Goal: Book appointment/travel/reservation

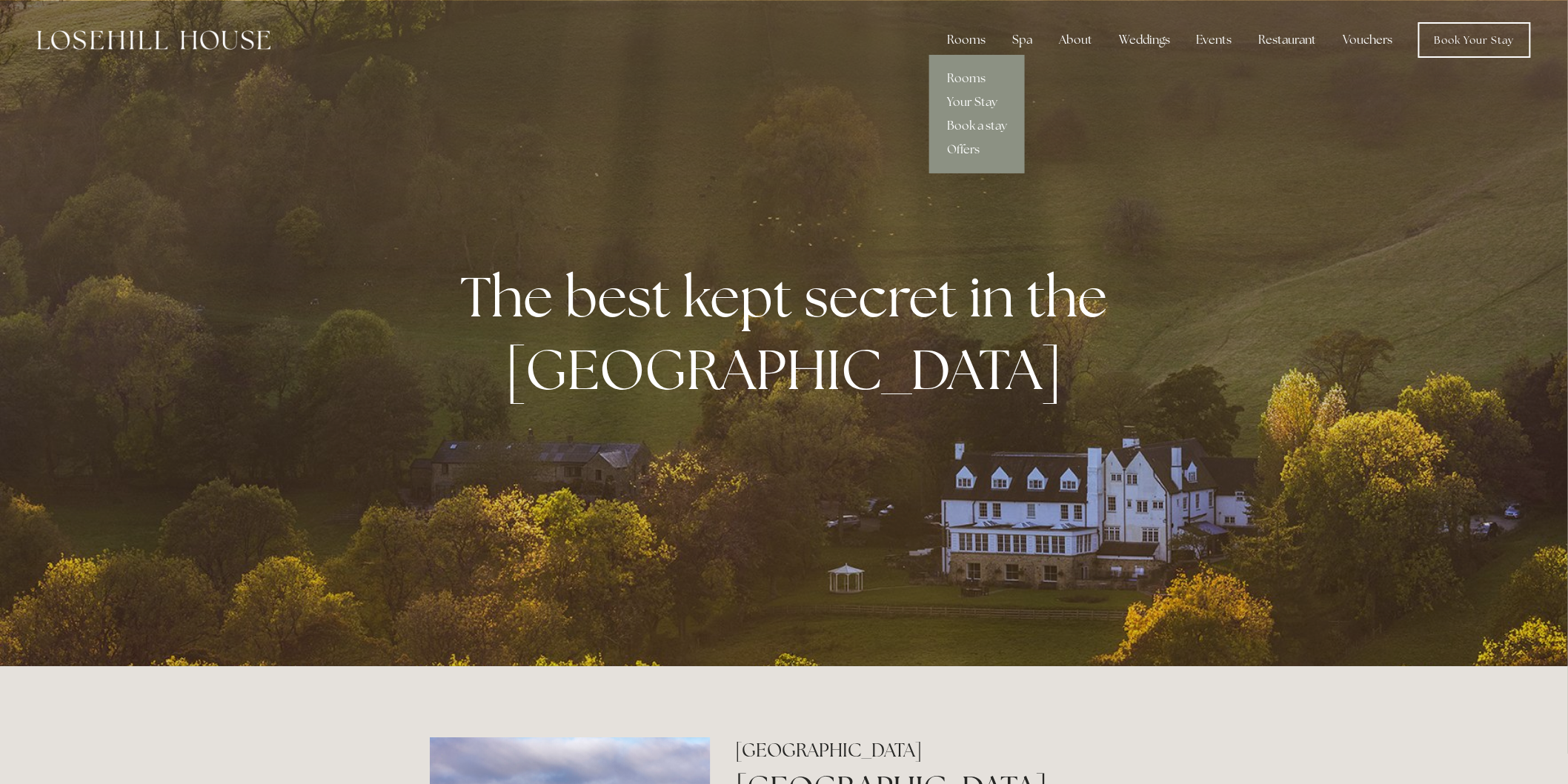
click at [964, 38] on div "Rooms" at bounding box center [965, 40] width 62 height 30
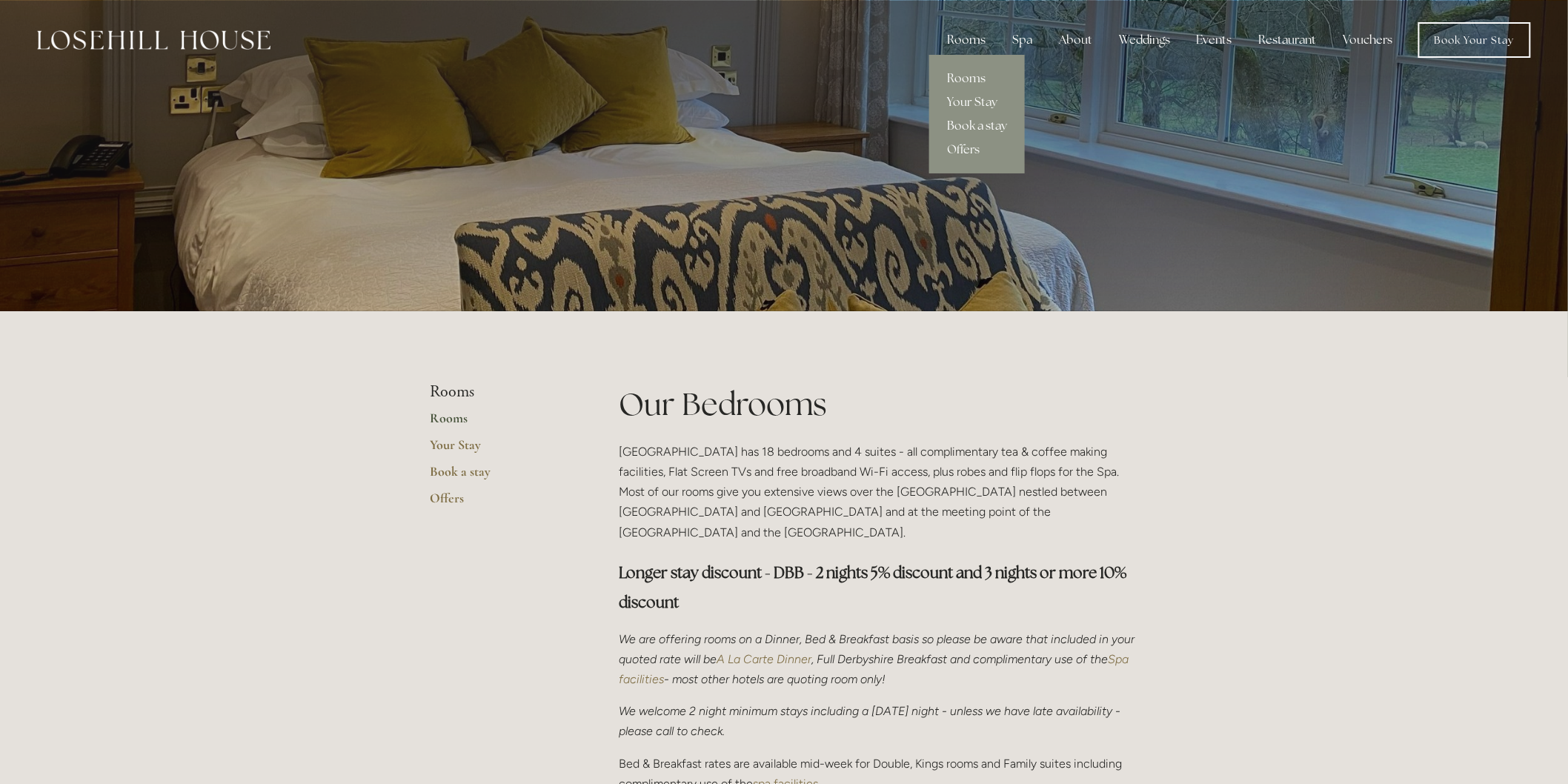
click at [978, 128] on link "Book a stay" at bounding box center [976, 125] width 95 height 24
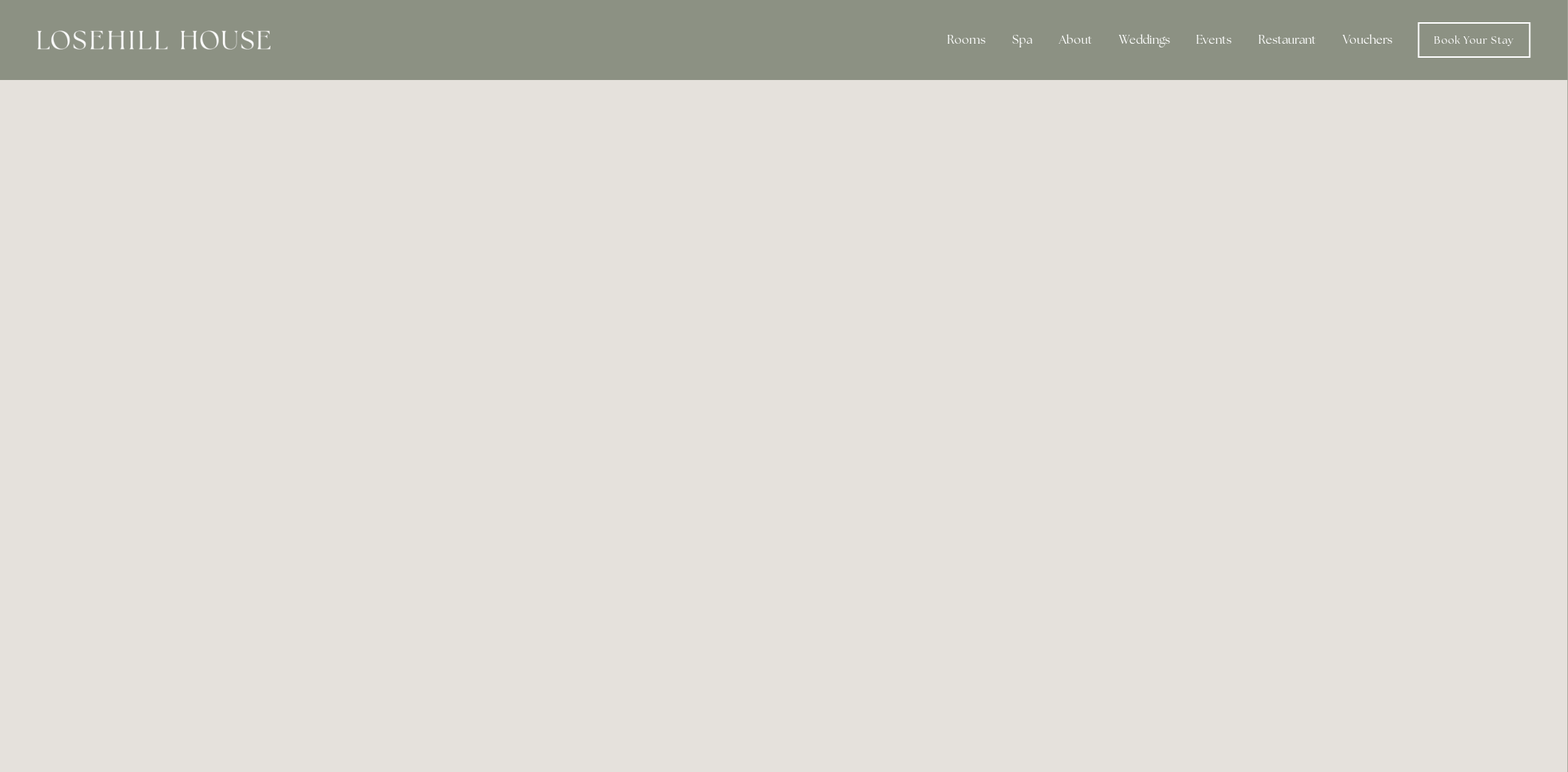
click at [1368, 37] on link "Vouchers" at bounding box center [1368, 40] width 73 height 30
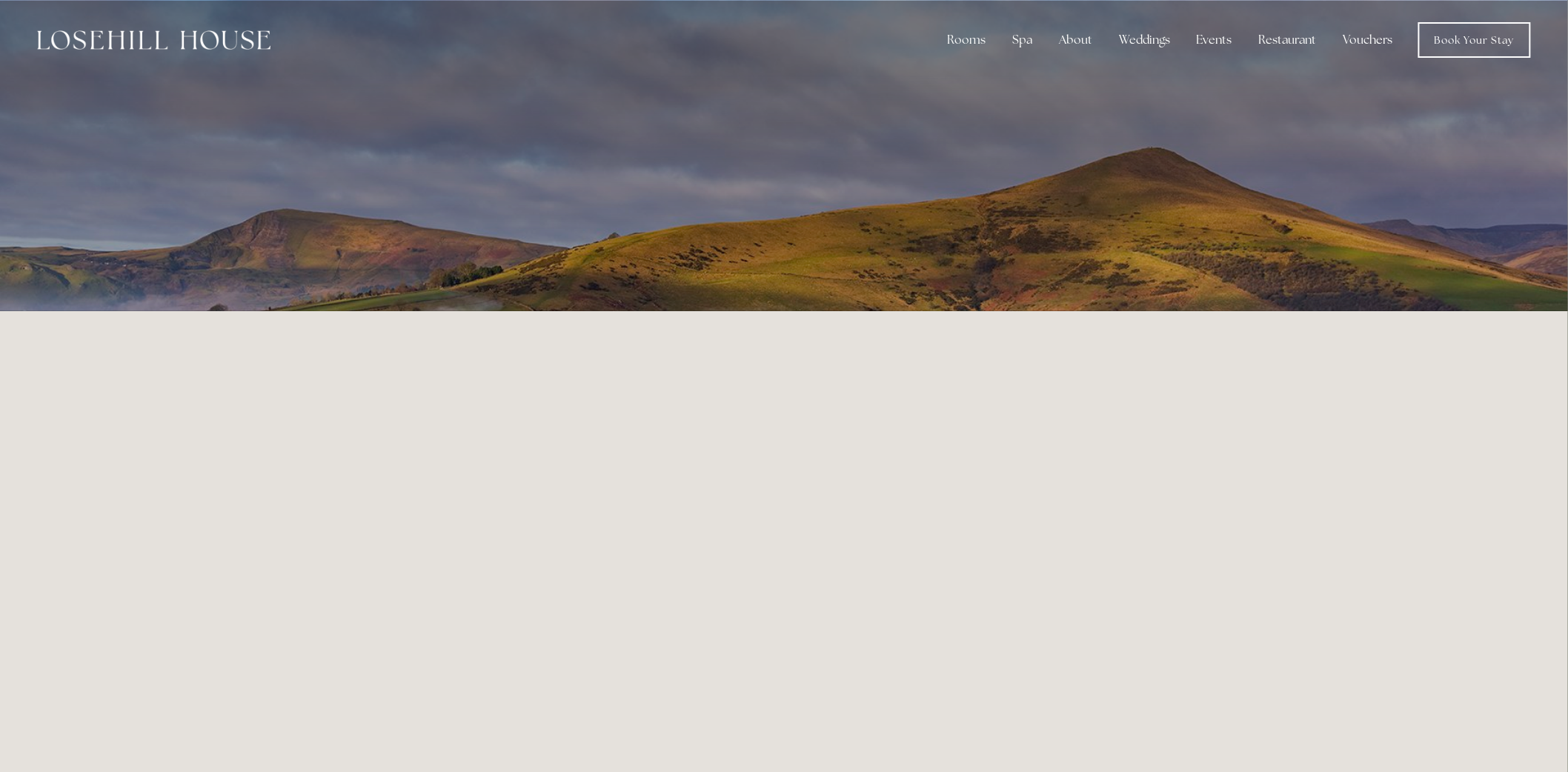
click at [144, 37] on img at bounding box center [154, 40] width 234 height 19
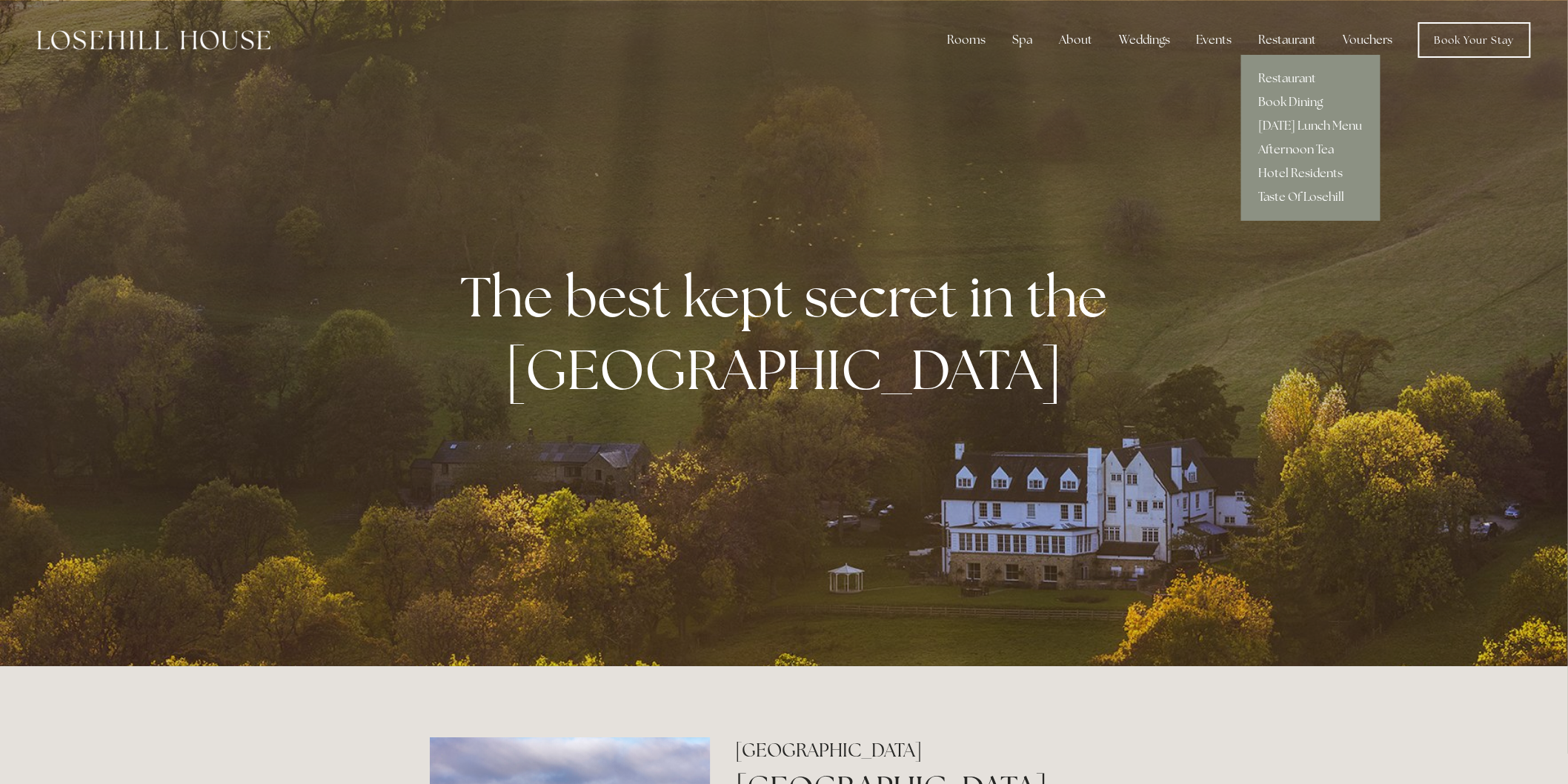
click at [1278, 147] on link "Afternoon Tea" at bounding box center [1311, 149] width 139 height 24
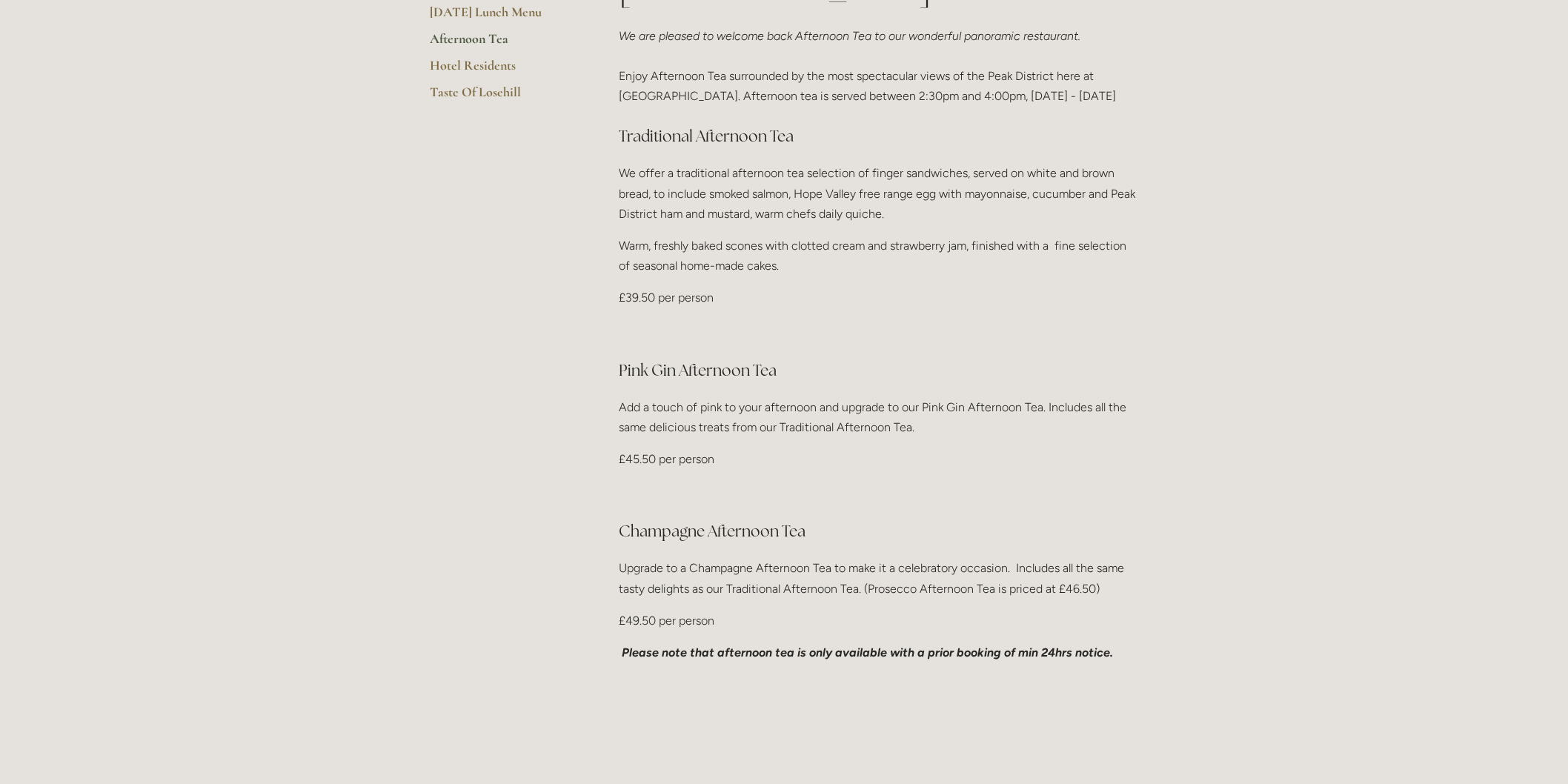
scroll to position [494, 0]
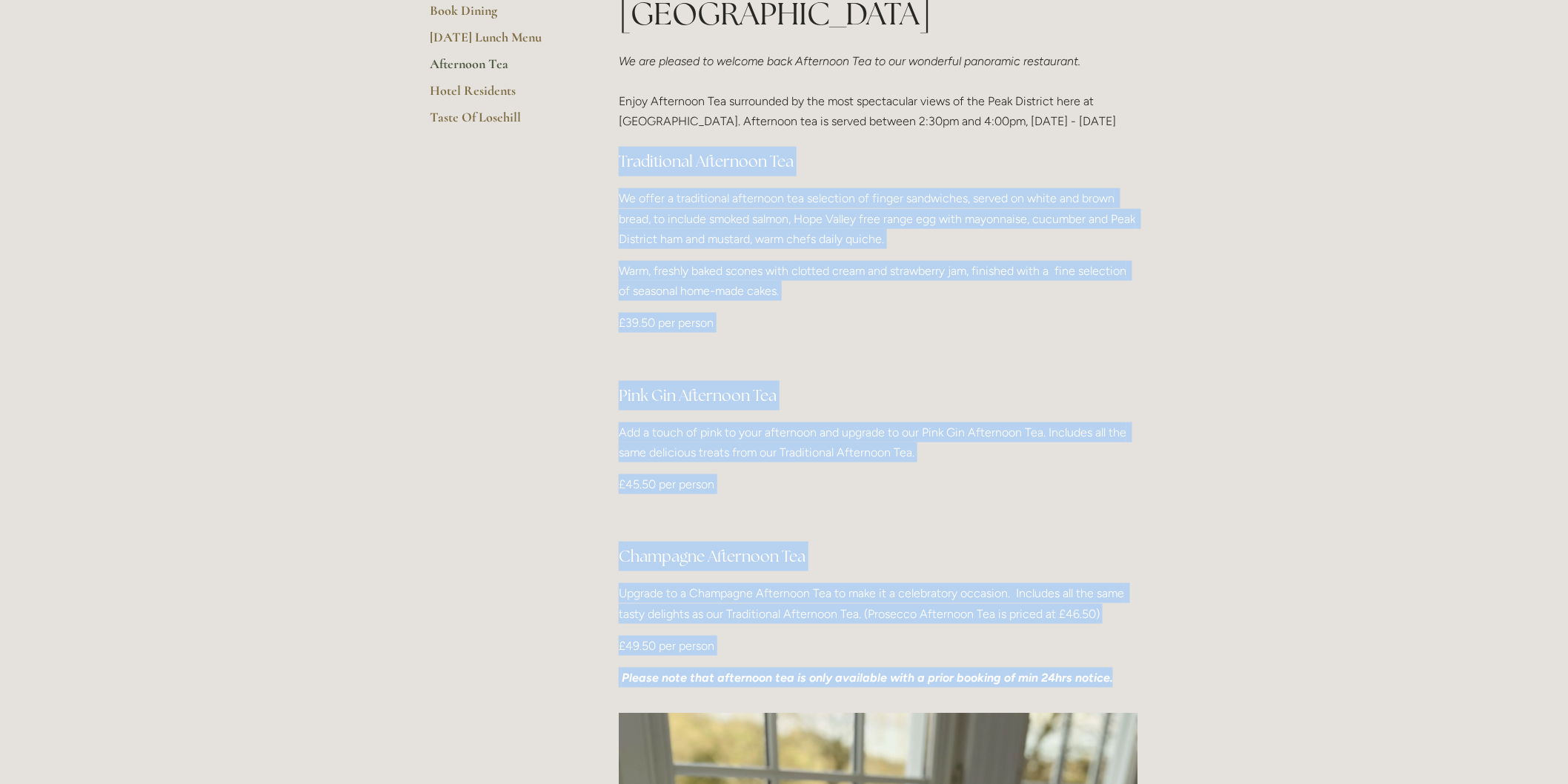
drag, startPoint x: 619, startPoint y: 117, endPoint x: 960, endPoint y: 576, distance: 571.8
click at [1114, 624] on div "Afternoon Tea at Losehill House We are pleased to welcome back Afternoon Tea to…" at bounding box center [878, 318] width 519 height 740
copy div "Traditional Afternoon Tea We offer a traditional afternoon tea selection of fin…"
click at [870, 507] on p at bounding box center [878, 517] width 519 height 20
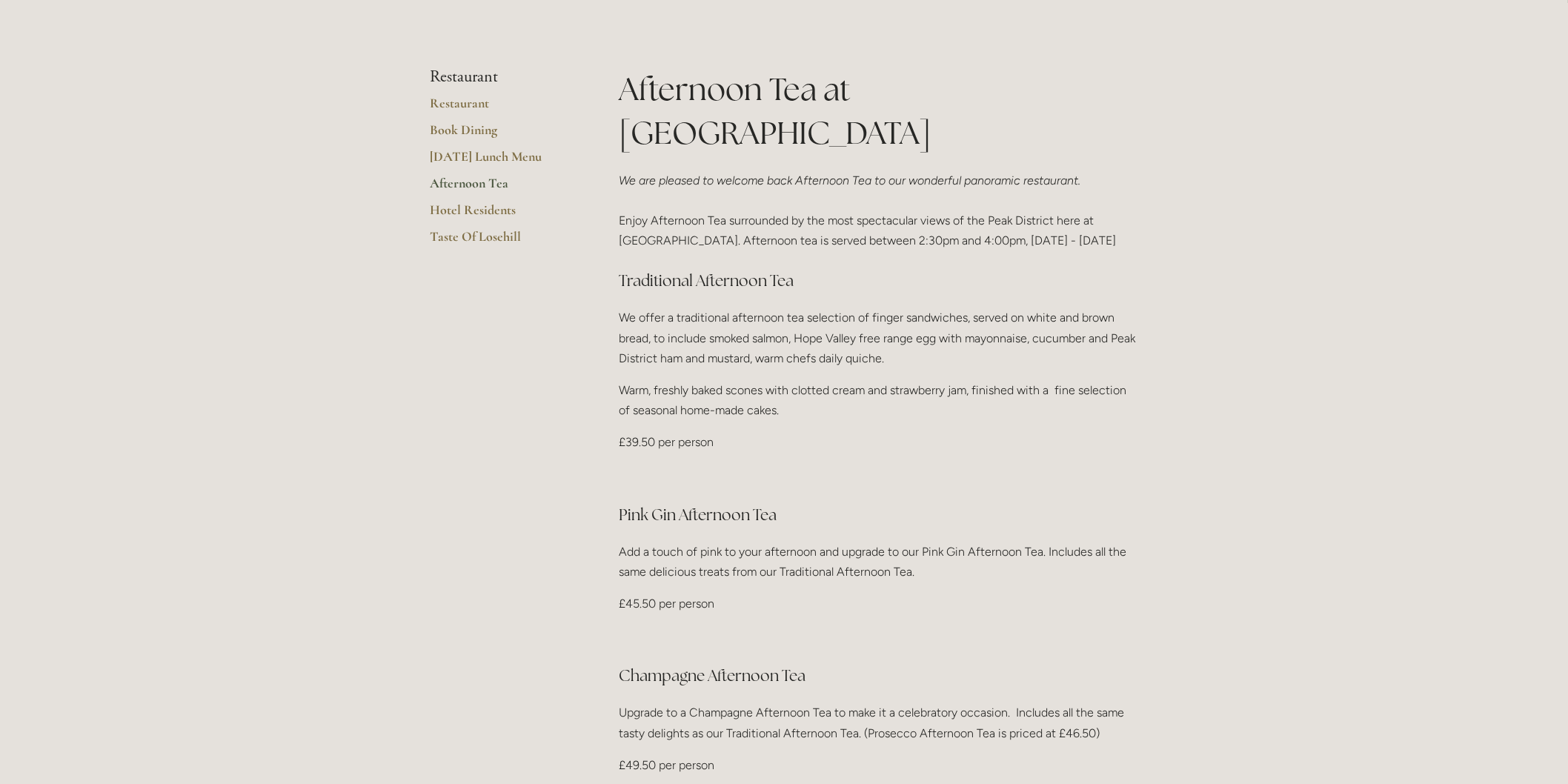
scroll to position [329, 0]
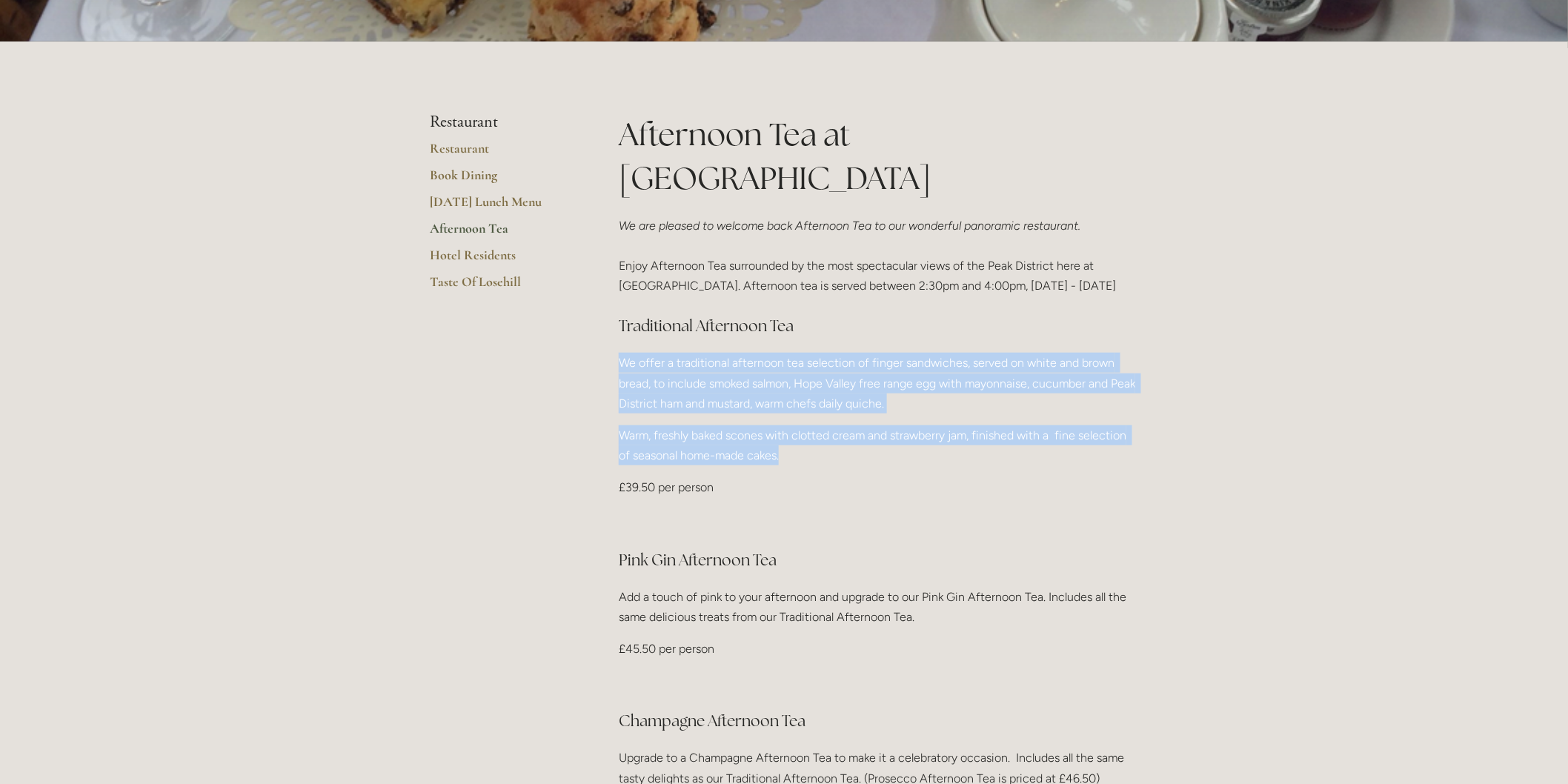
drag, startPoint x: 619, startPoint y: 315, endPoint x: 1143, endPoint y: 406, distance: 531.8
click at [1143, 406] on div "Afternoon Tea at Losehill House We are pleased to welcome back Afternoon Tea to…" at bounding box center [878, 488] width 545 height 753
copy div "We offer a traditional afternoon tea selection of finger sandwiches, served on …"
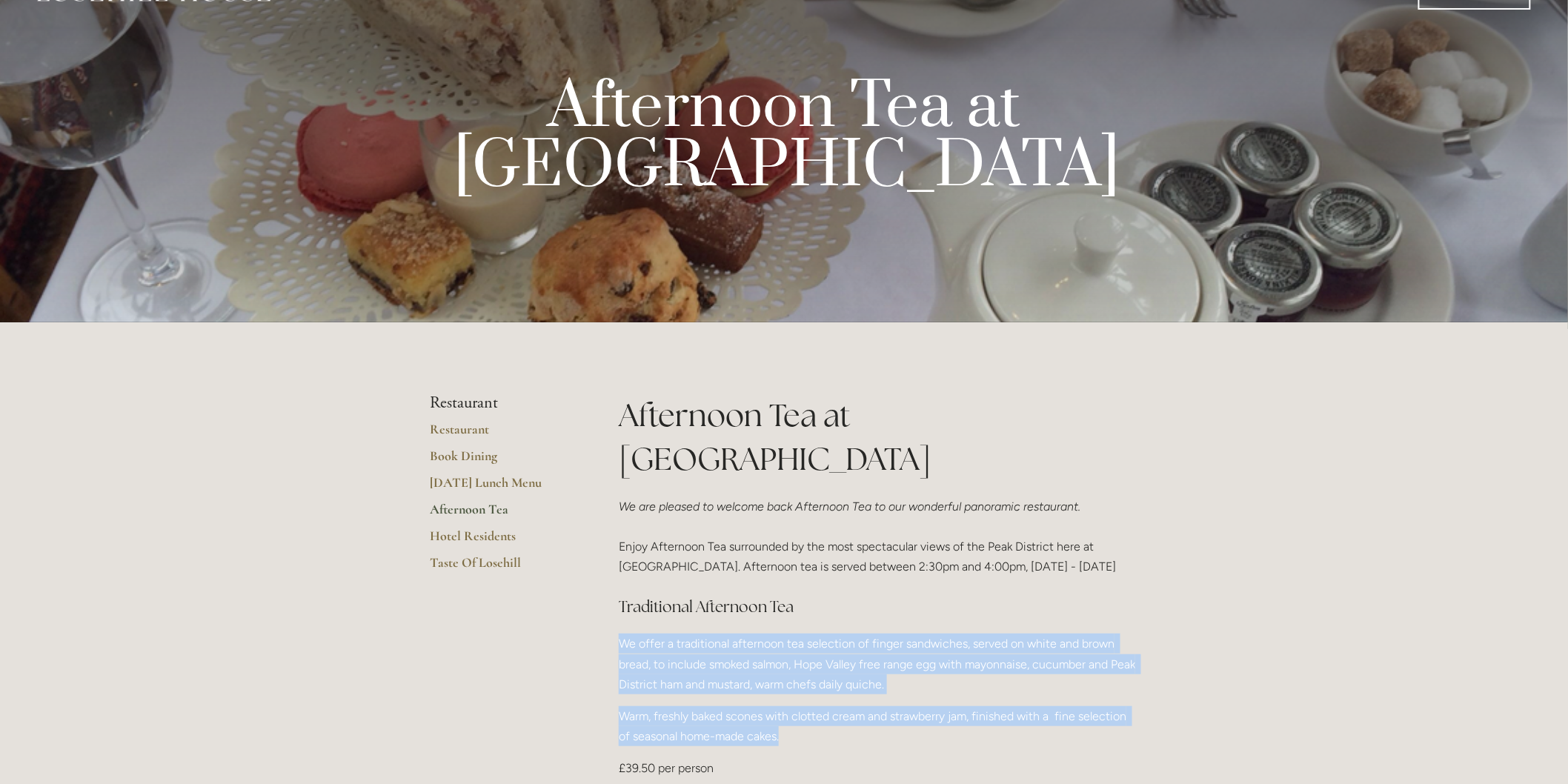
scroll to position [0, 0]
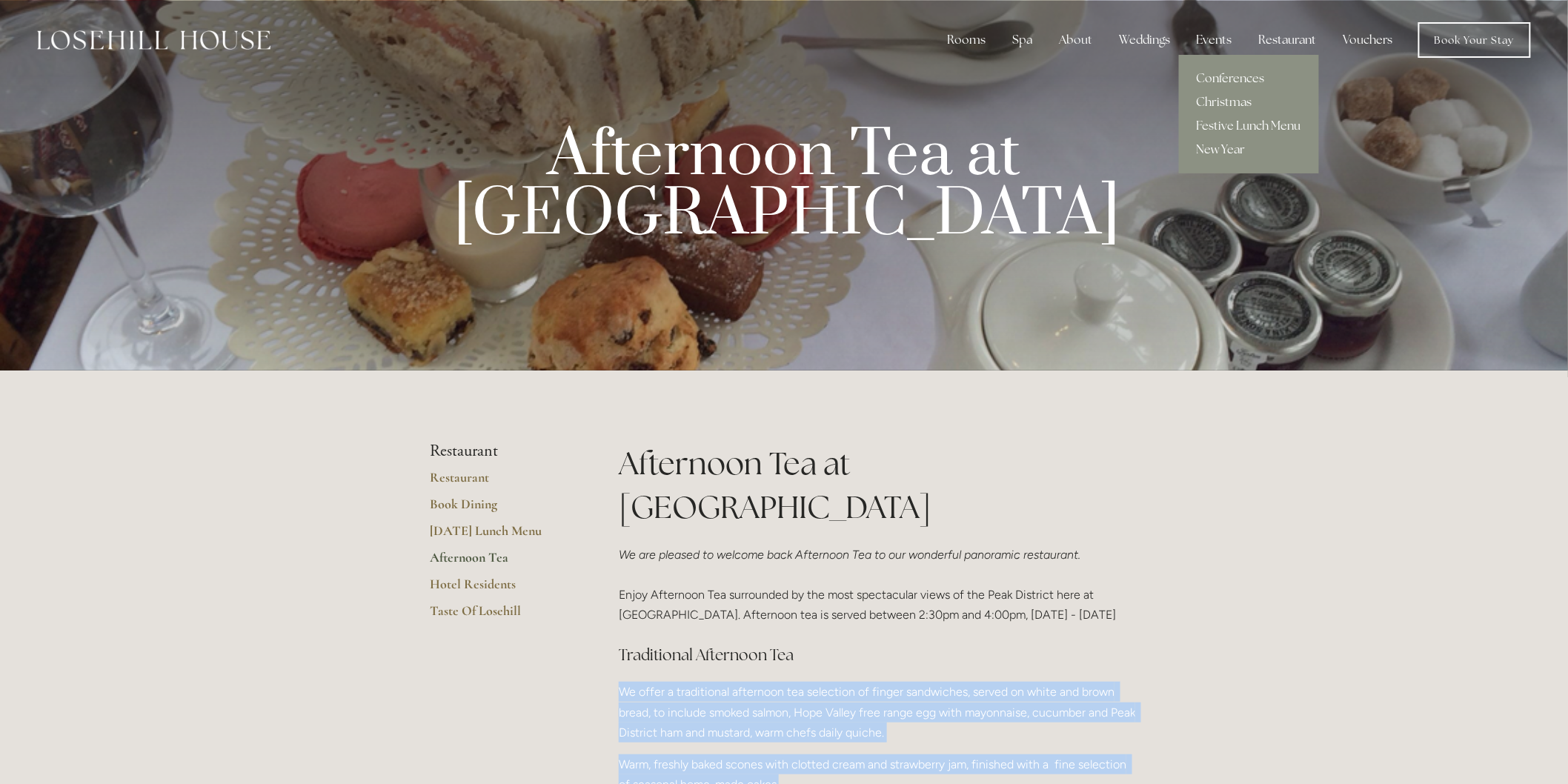
click at [1221, 151] on link "New Year" at bounding box center [1248, 149] width 140 height 24
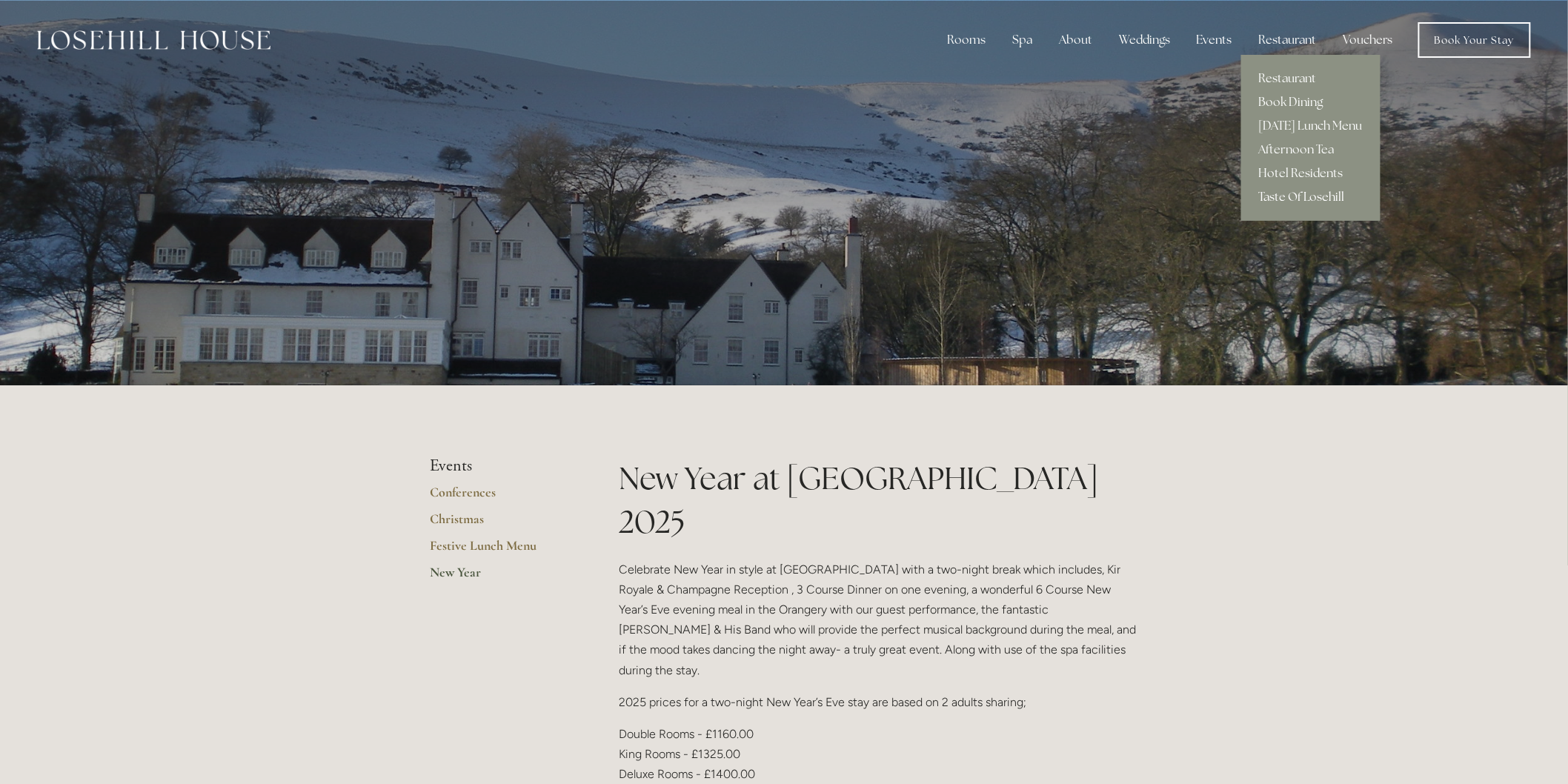
click at [1276, 201] on link "Taste Of Losehill" at bounding box center [1311, 197] width 139 height 24
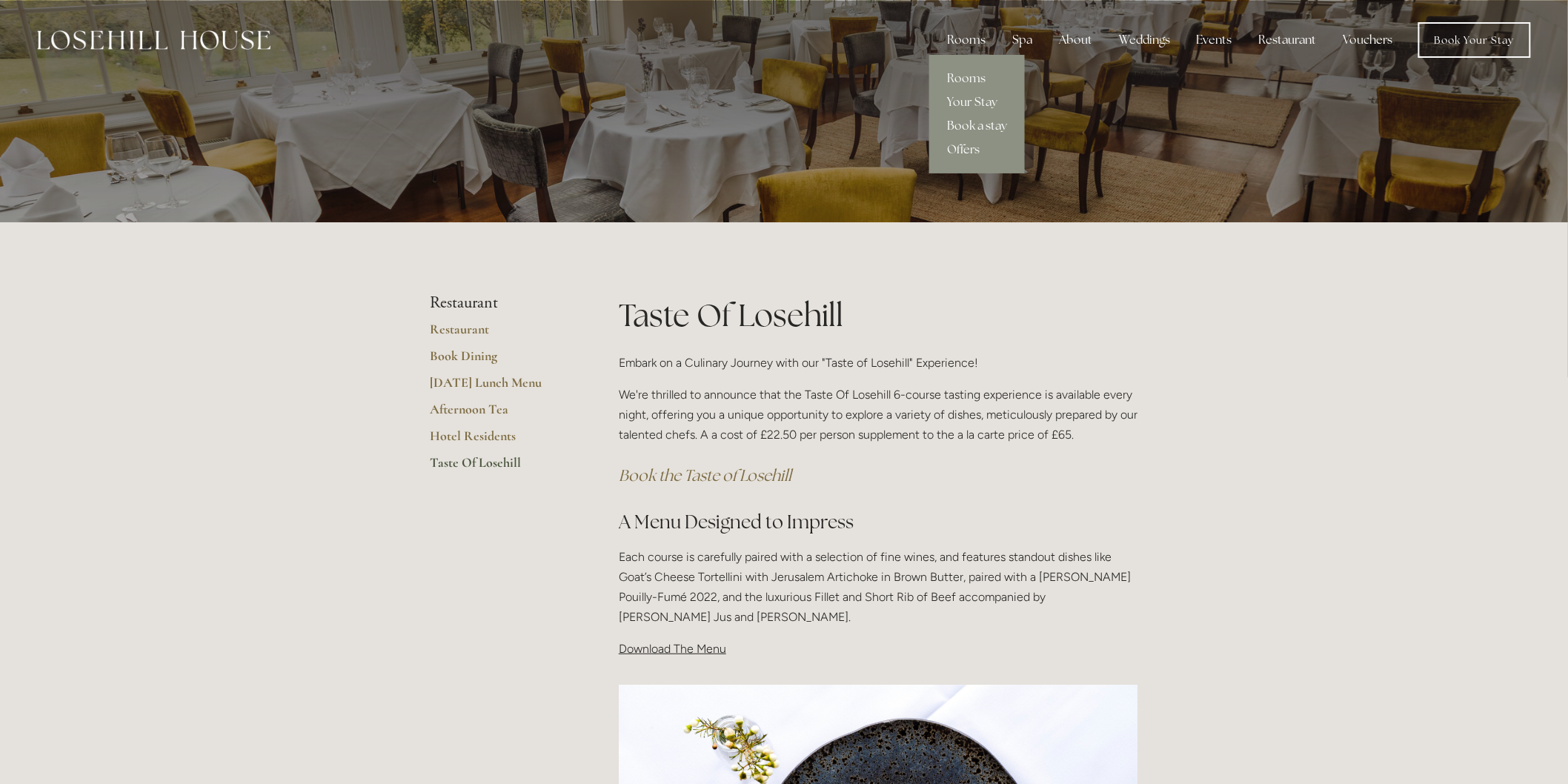
click at [1001, 126] on link "Book a stay" at bounding box center [976, 125] width 95 height 24
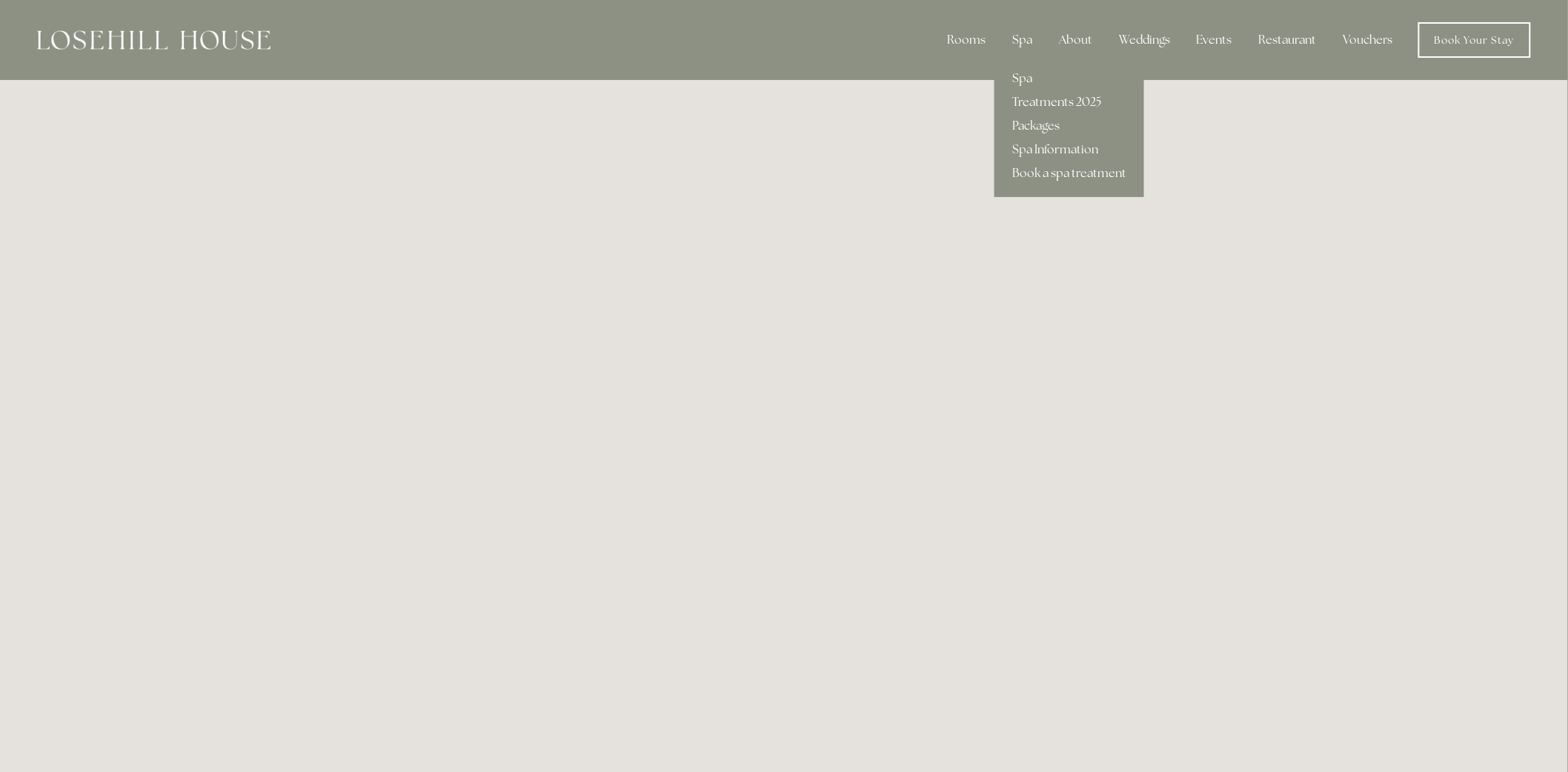
click at [1035, 102] on link "Treatments 2025" at bounding box center [1069, 102] width 150 height 24
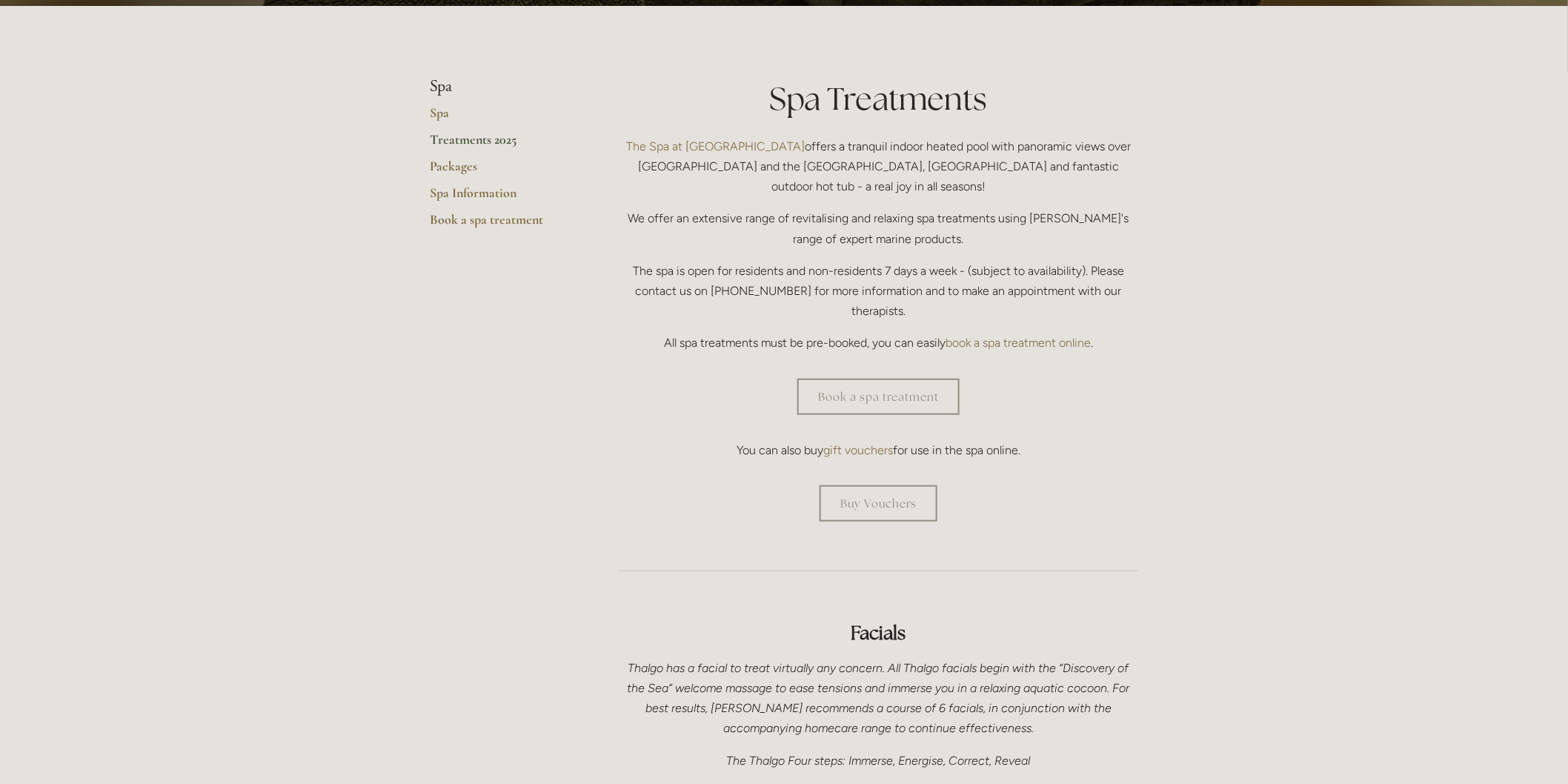
scroll to position [329, 0]
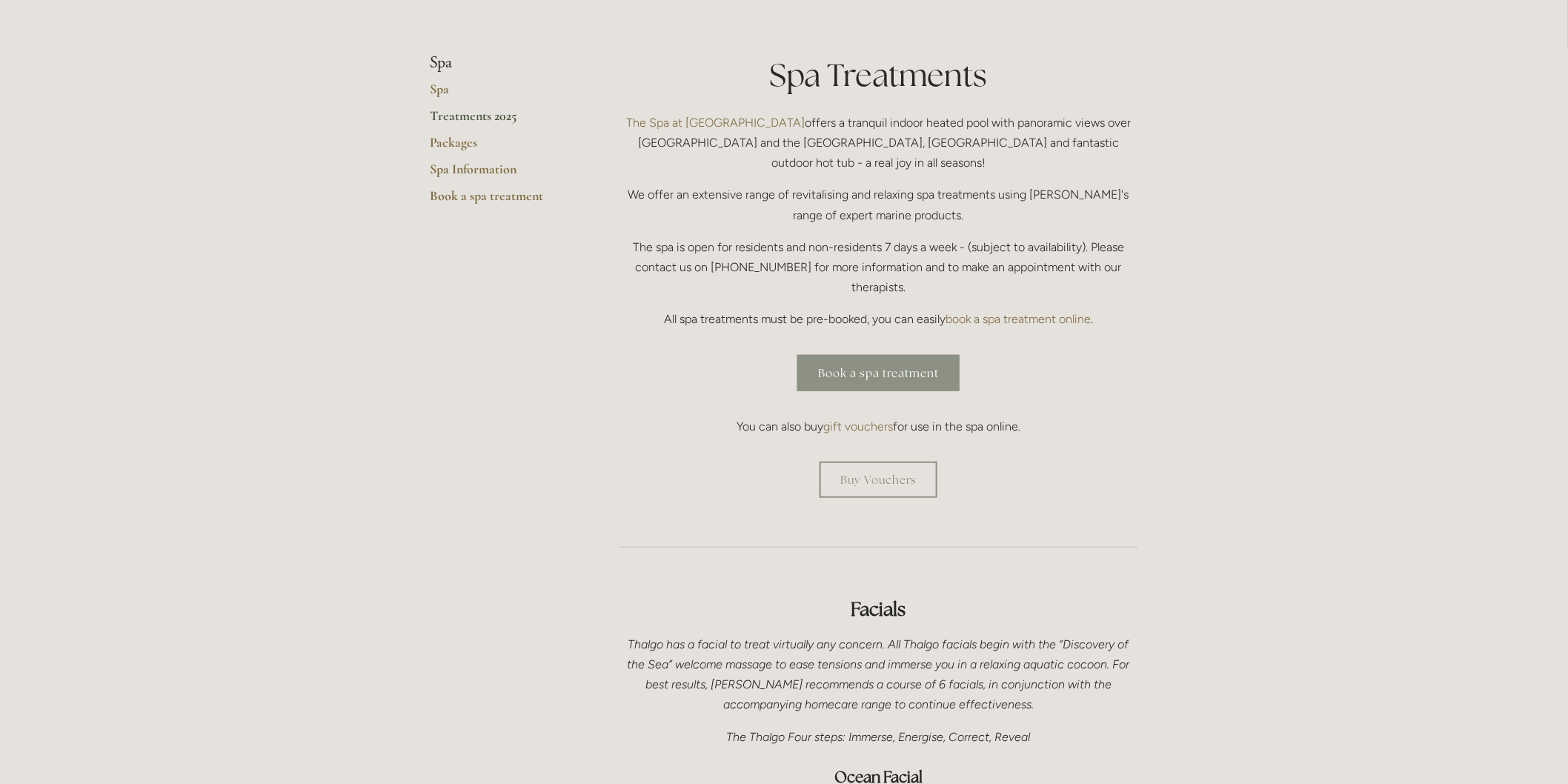
click at [864, 355] on link "Book a spa treatment" at bounding box center [878, 374] width 162 height 37
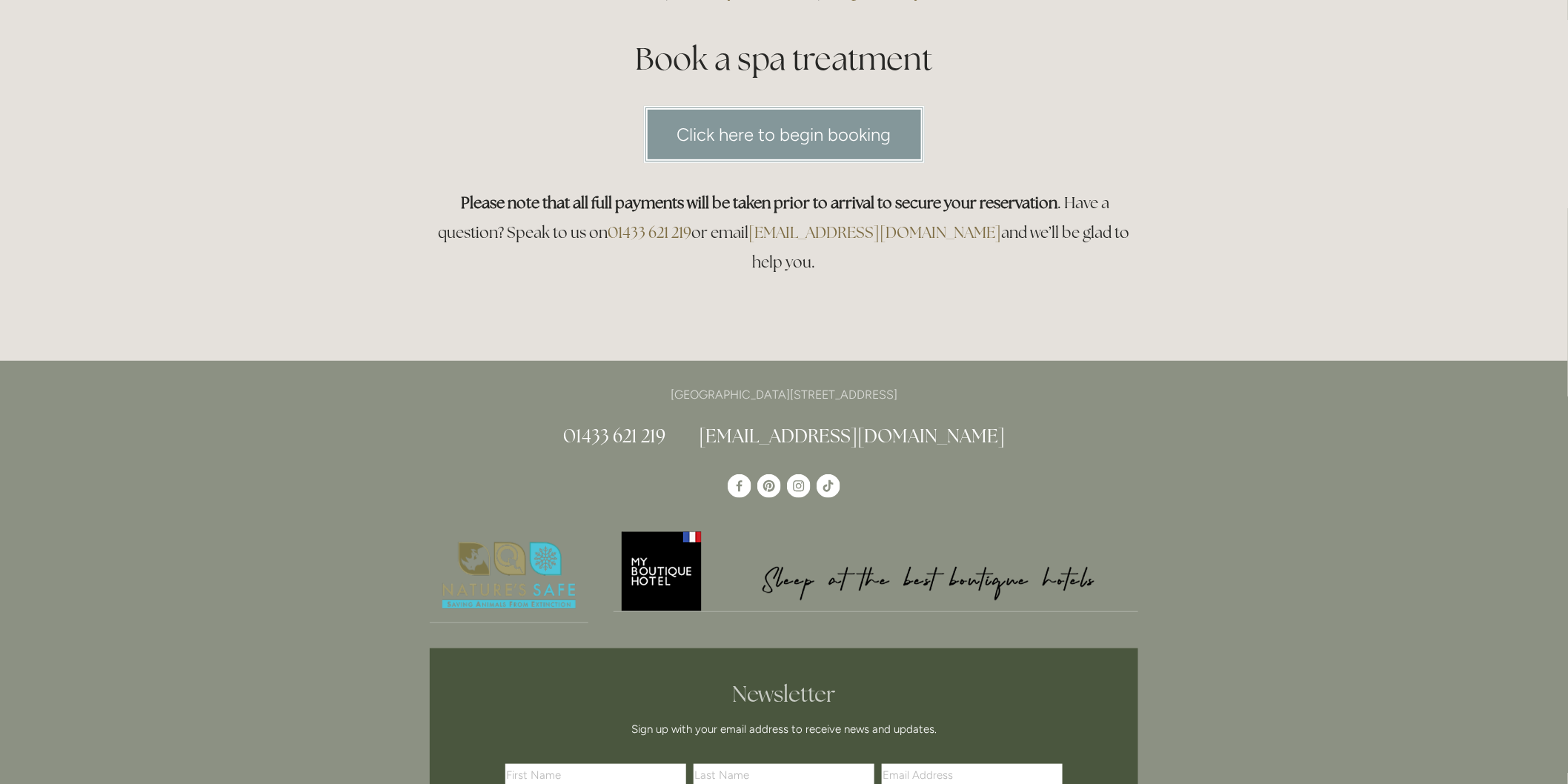
scroll to position [164, 0]
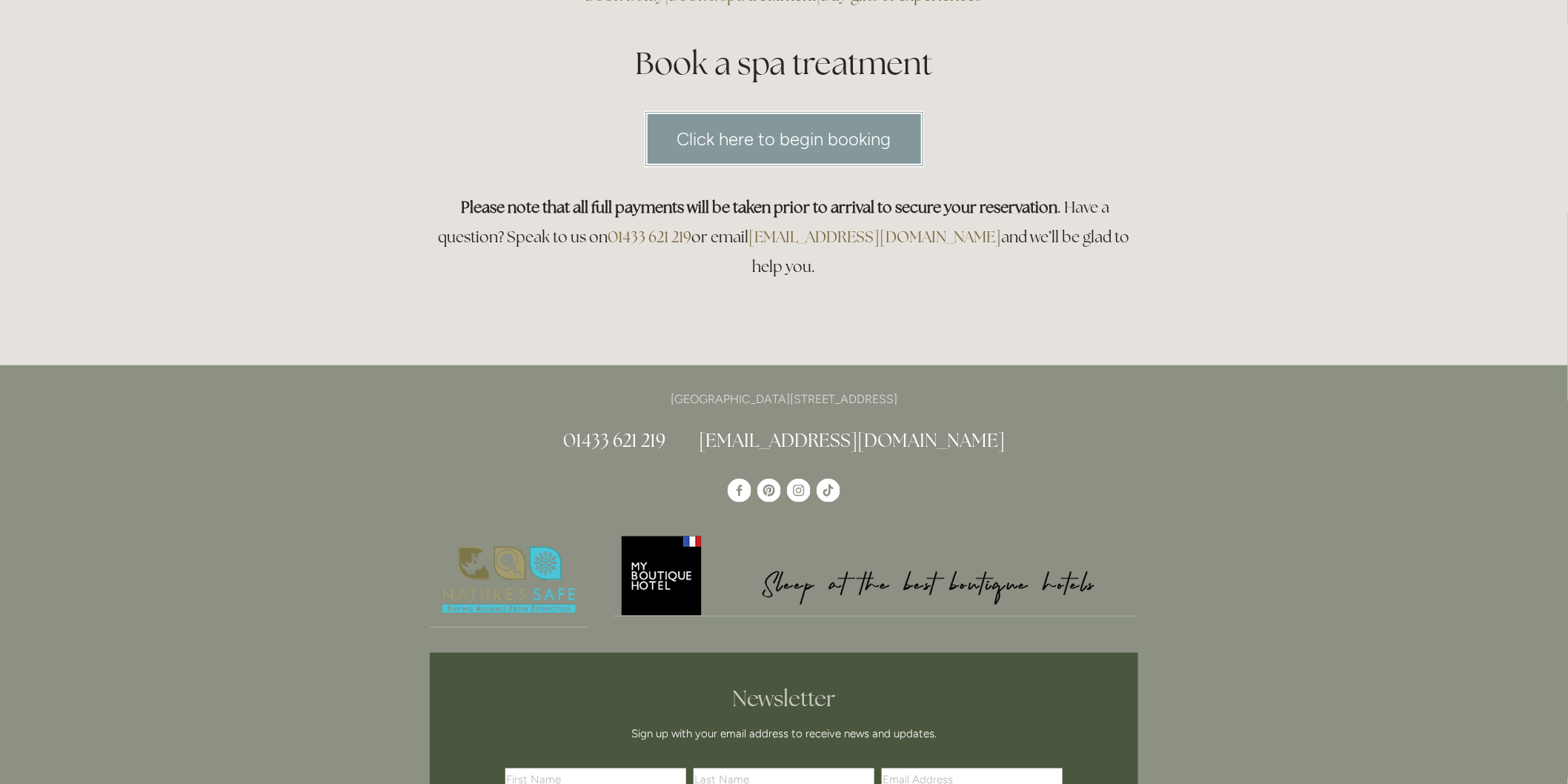
click at [780, 134] on html "Rooms Rooms Your Stay Book a stay Offers Spa Spa About" at bounding box center [784, 536] width 1568 height 1401
click at [758, 128] on link "Click here to begin booking" at bounding box center [784, 139] width 281 height 57
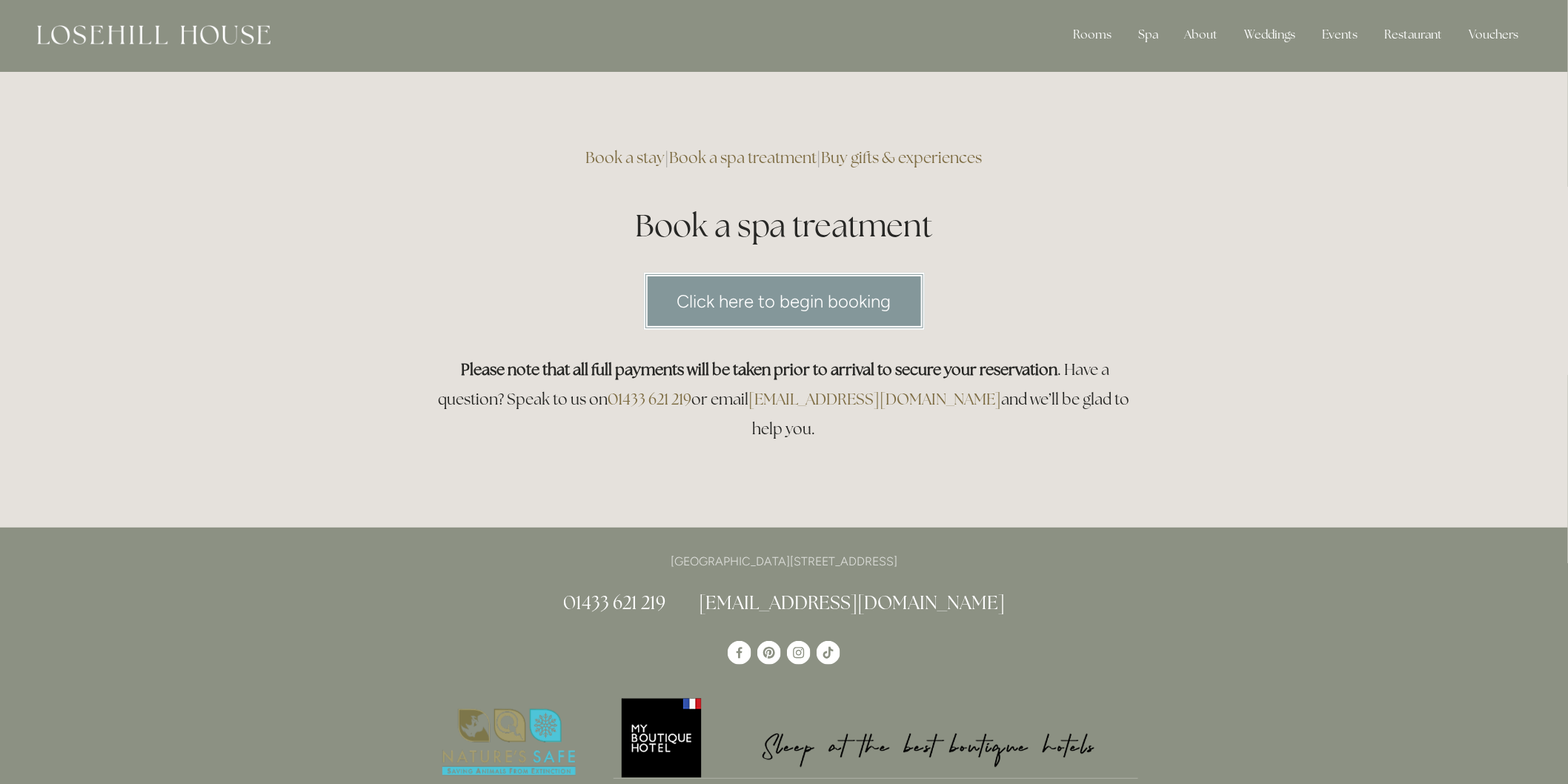
scroll to position [0, 0]
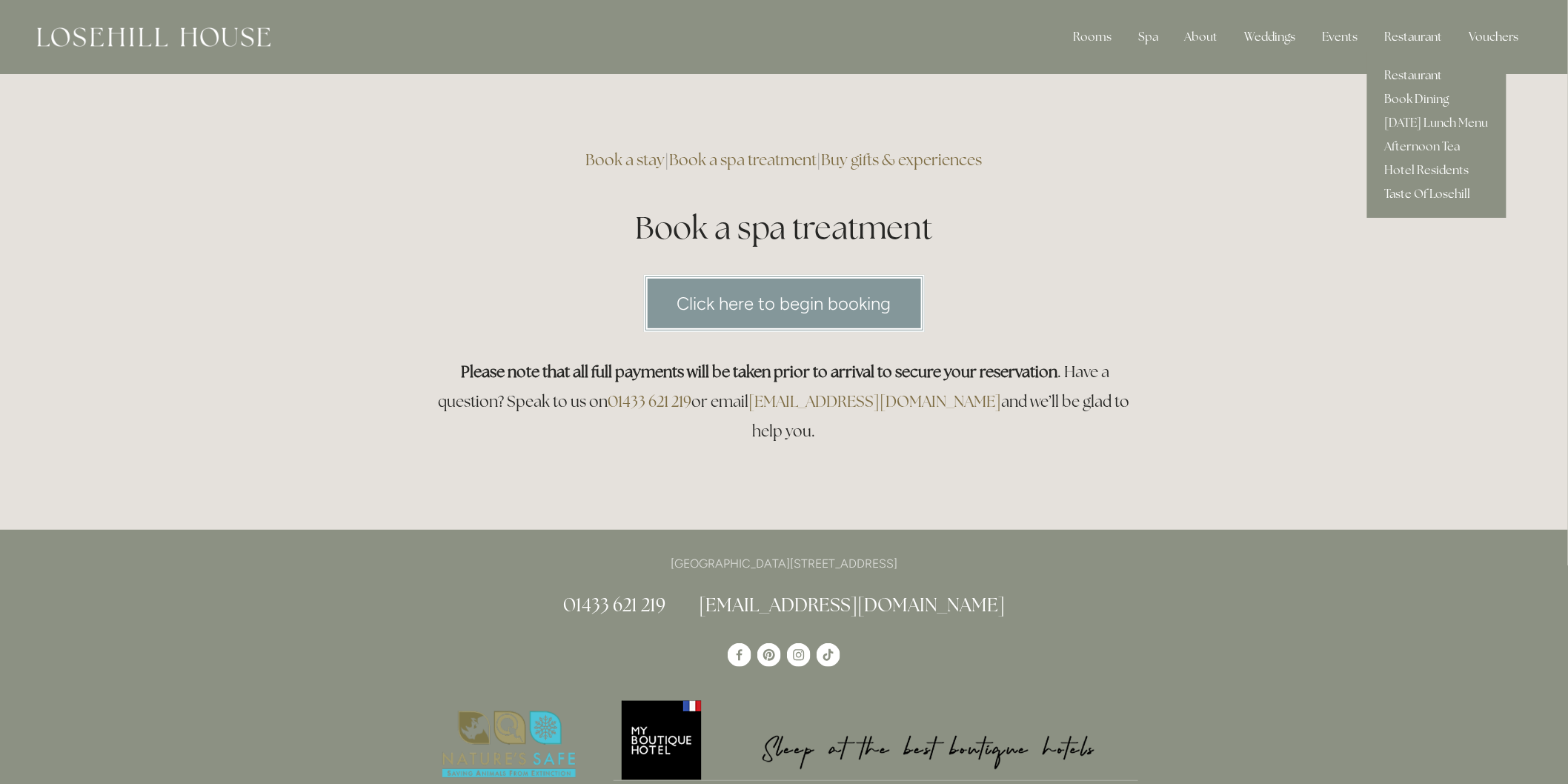
click at [1395, 75] on link "Restaurant" at bounding box center [1437, 75] width 139 height 24
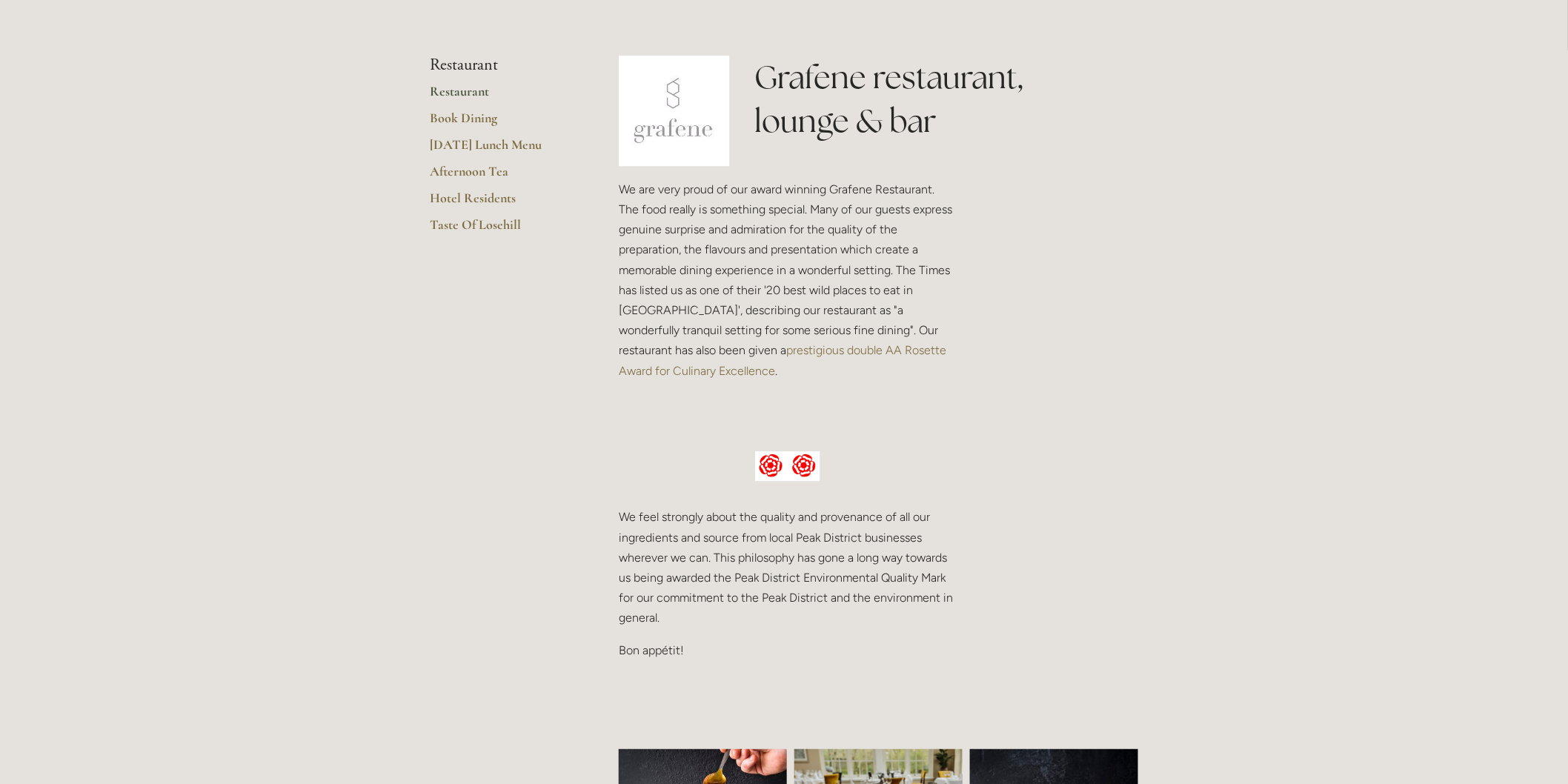
scroll to position [329, 0]
click at [498, 187] on link "Hotel Residents" at bounding box center [500, 200] width 141 height 27
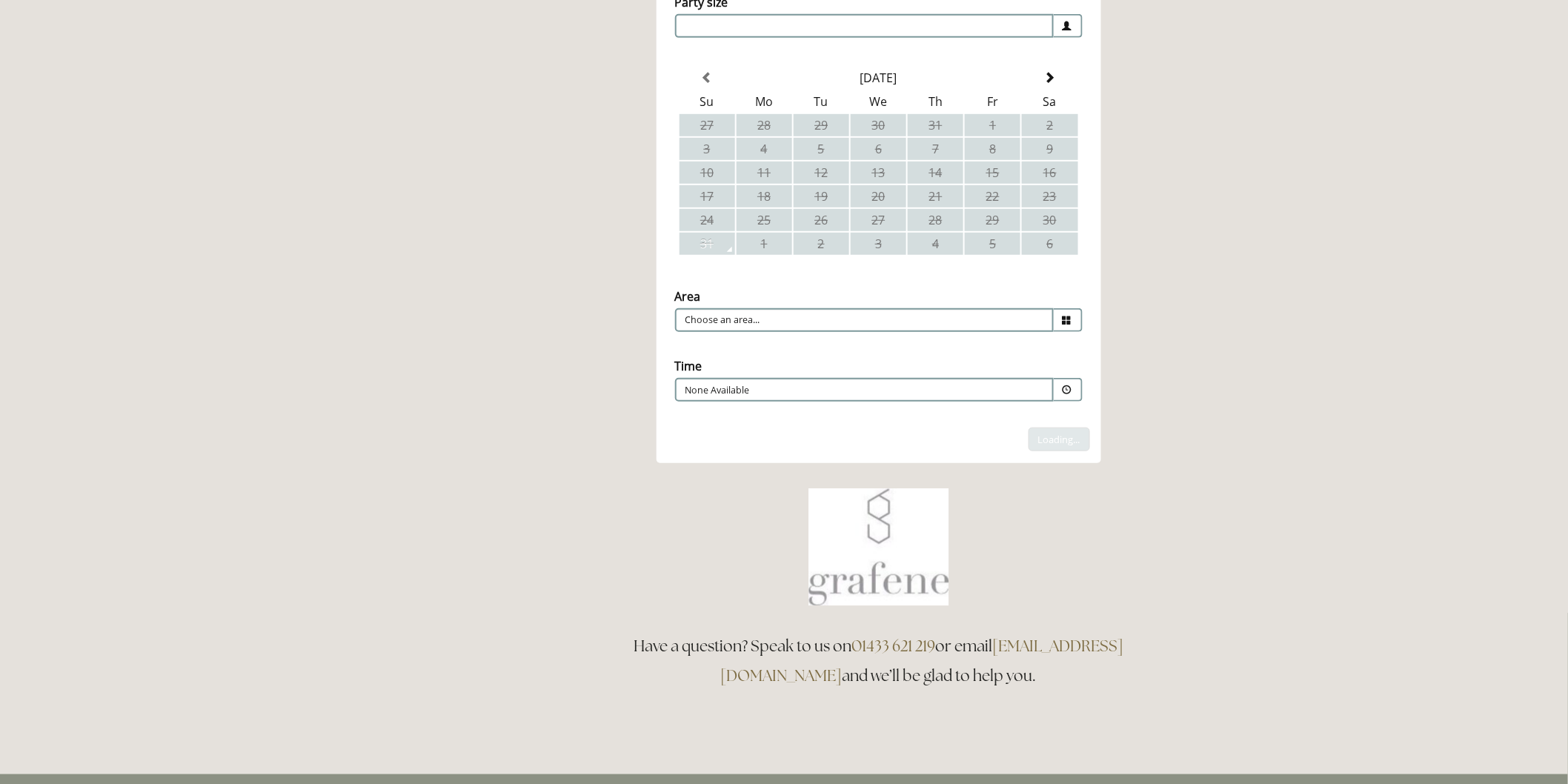
scroll to position [164, 0]
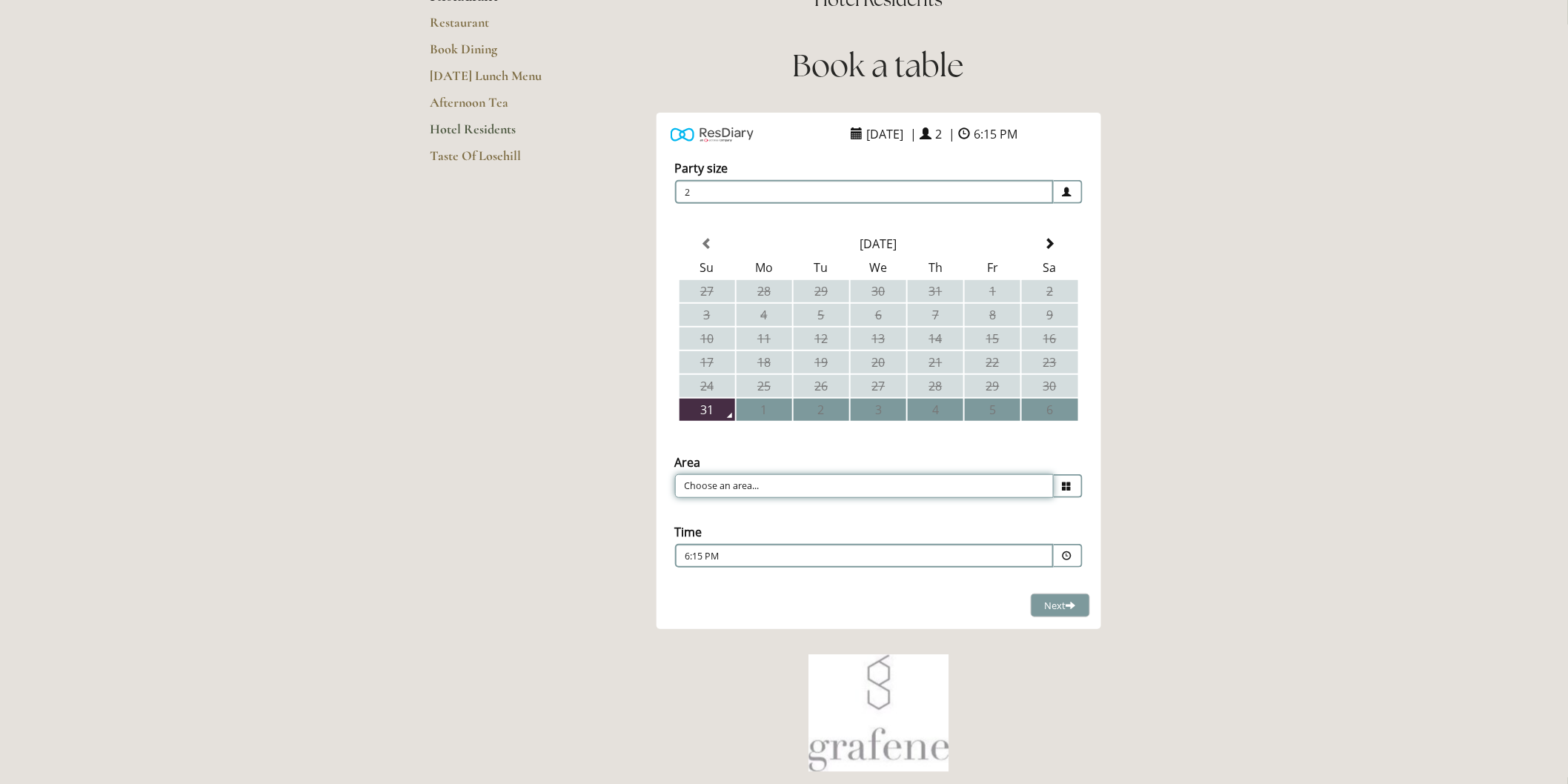
click at [713, 479] on input "Choose an area..." at bounding box center [865, 486] width 379 height 24
click at [1045, 241] on span at bounding box center [1050, 244] width 12 height 12
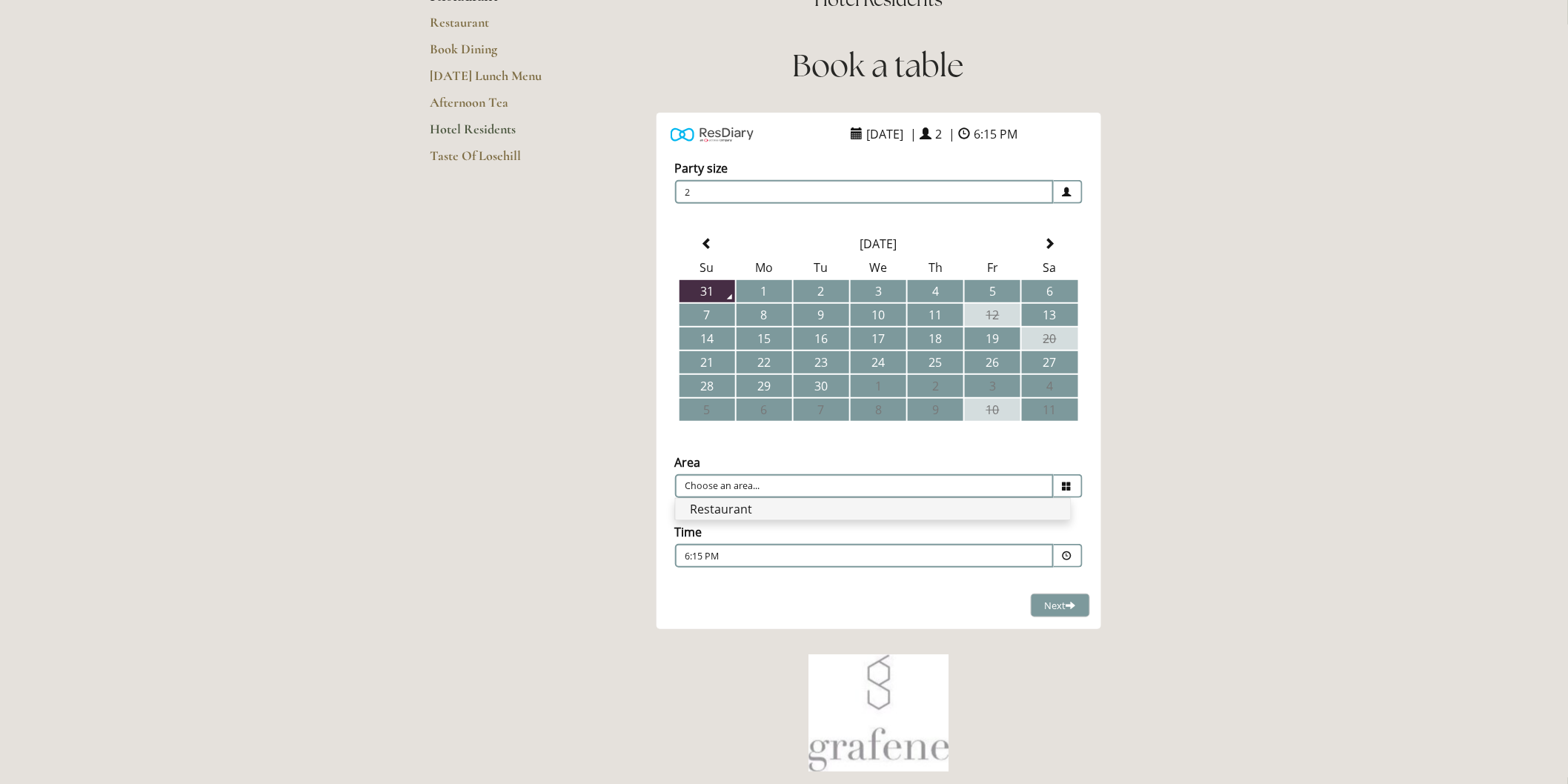
click at [743, 499] on li "Restaurant" at bounding box center [873, 509] width 394 height 21
type input "Restaurant"
click at [746, 550] on p "6:15 PM" at bounding box center [819, 556] width 268 height 13
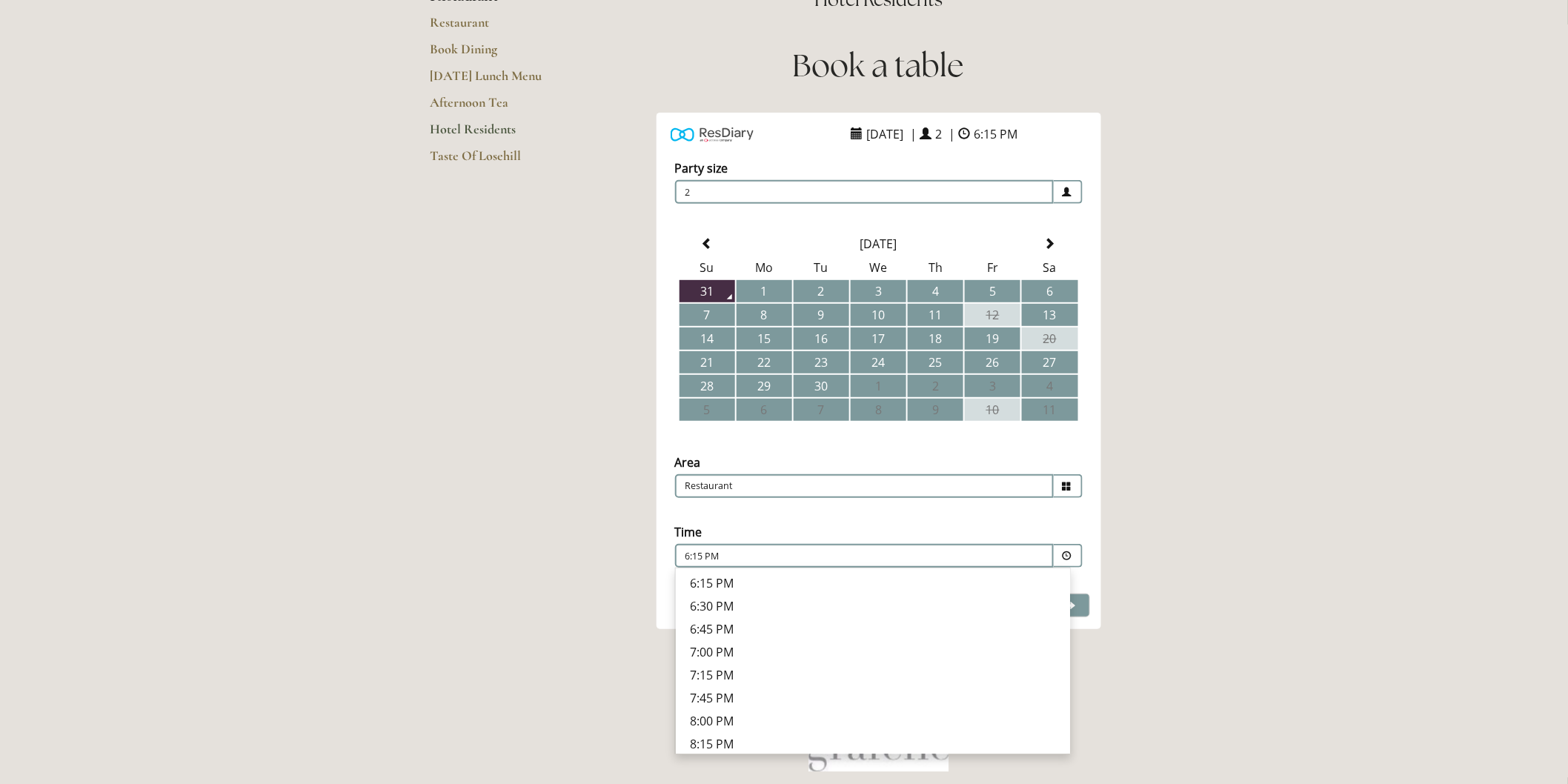
click at [742, 644] on p "7:00 PM" at bounding box center [872, 652] width 364 height 16
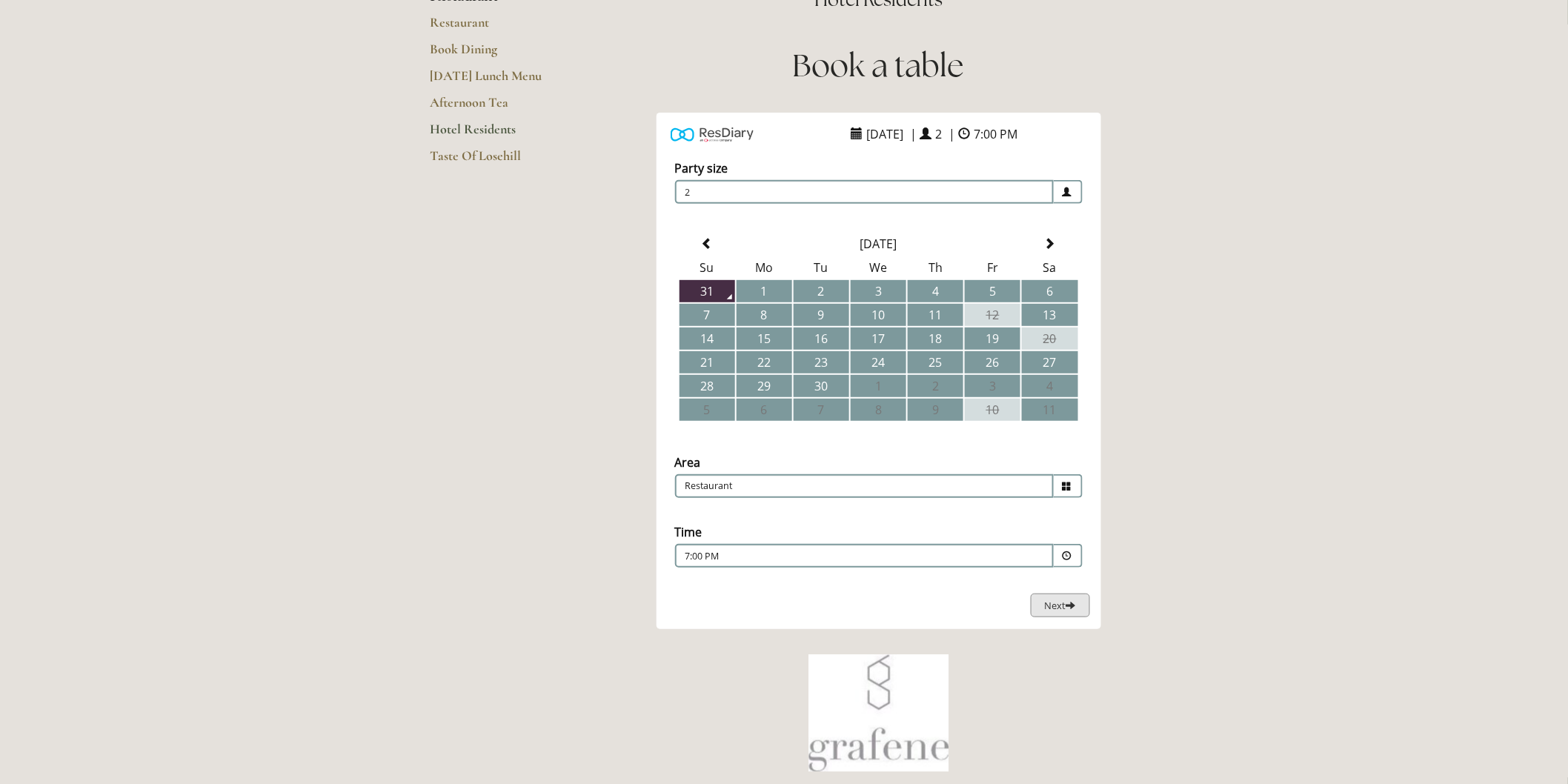
drag, startPoint x: 1043, startPoint y: 588, endPoint x: 976, endPoint y: 573, distance: 68.7
click at [976, 573] on div "Party size Adults 2 1 2 3 4 5 6 Children 0 0 1 2 3 4 5 6 0 0" at bounding box center [878, 381] width 422 height 473
click at [1010, 352] on td "26" at bounding box center [992, 362] width 56 height 22
click at [1061, 599] on span "Next" at bounding box center [1060, 605] width 31 height 13
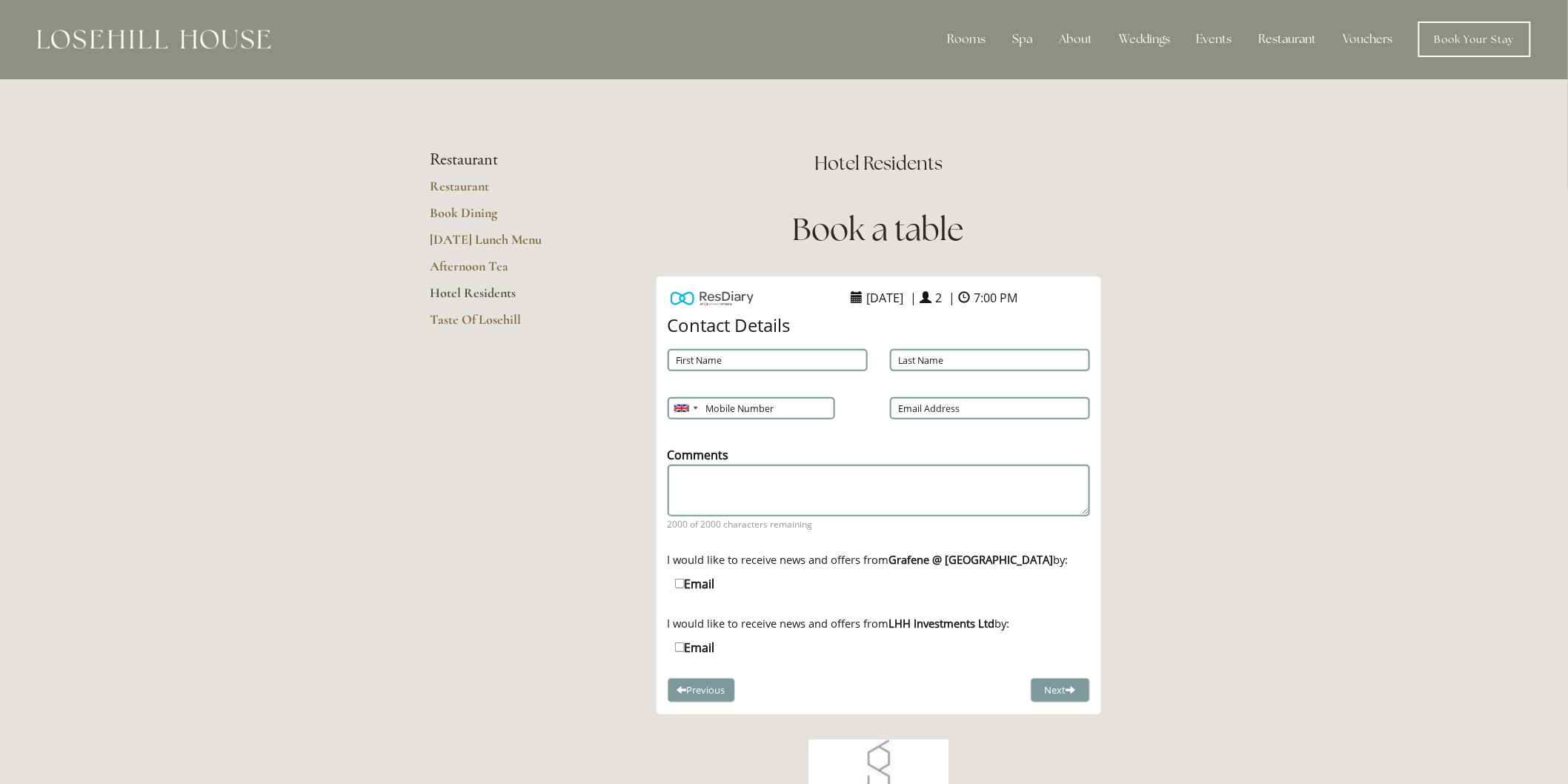
scroll to position [0, 0]
click at [483, 328] on link "Taste Of Losehill" at bounding box center [500, 325] width 141 height 27
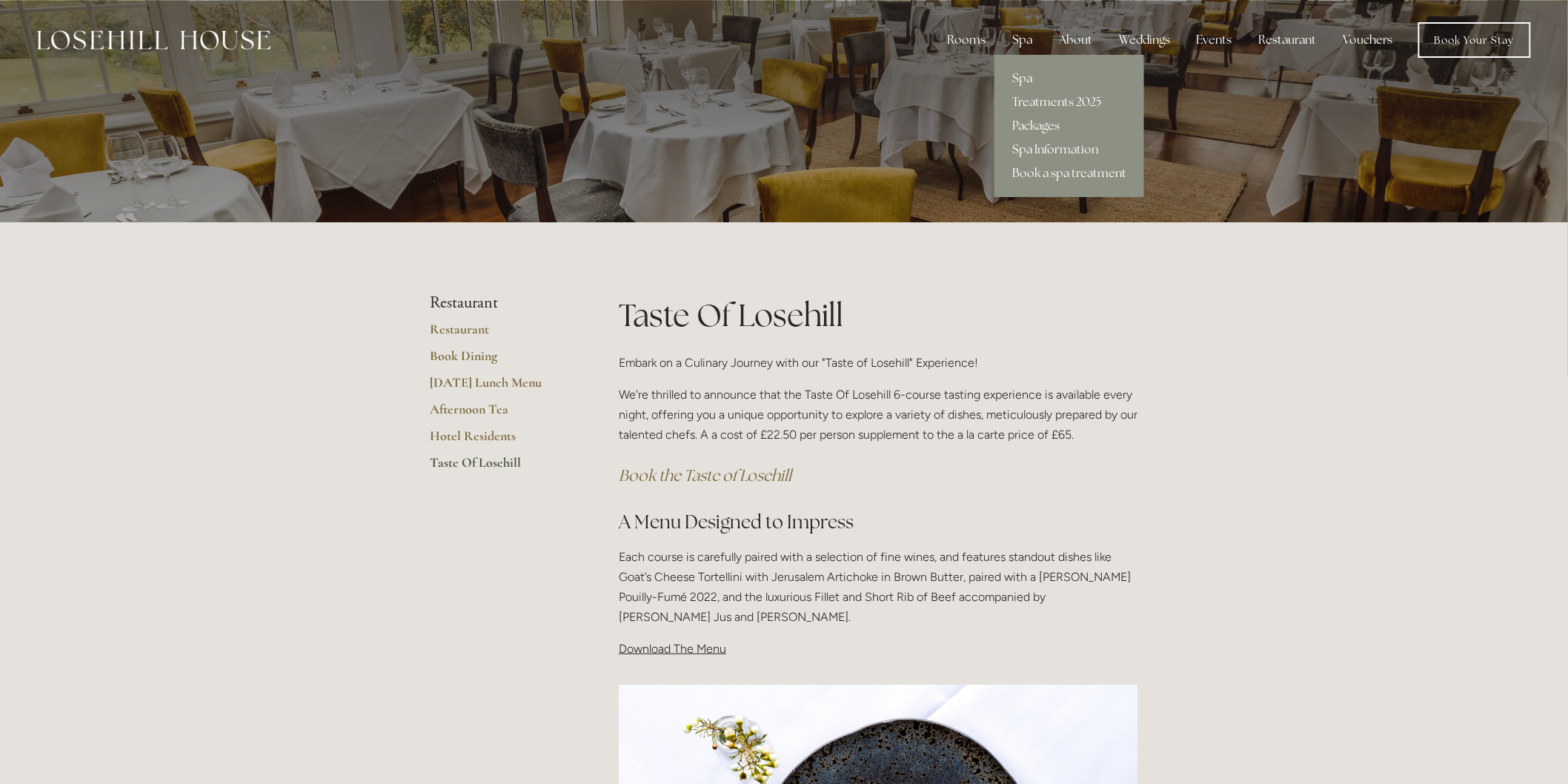
click at [1037, 74] on link "Spa" at bounding box center [1069, 78] width 150 height 24
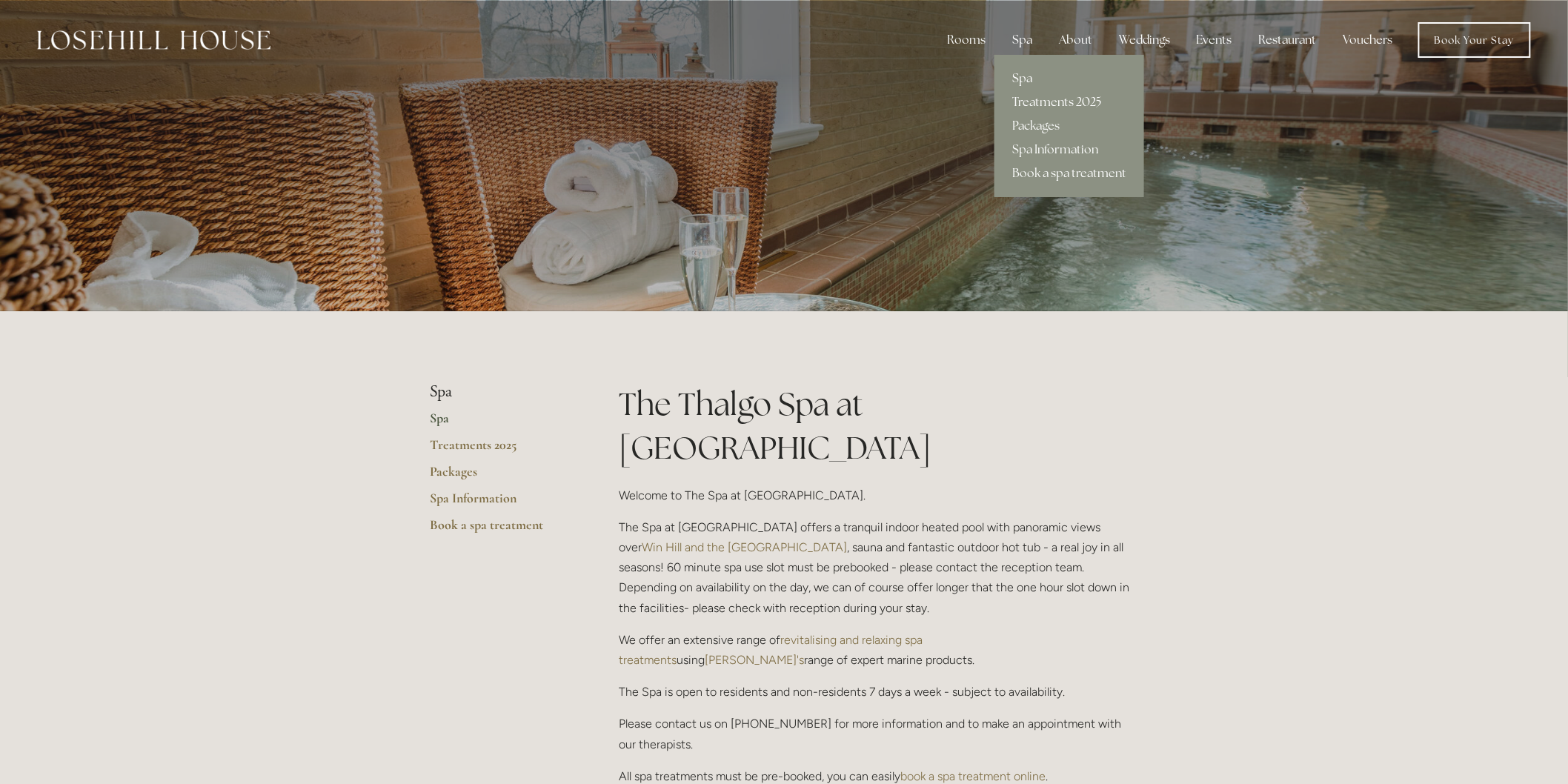
click at [1033, 101] on link "Treatments 2025" at bounding box center [1069, 102] width 150 height 24
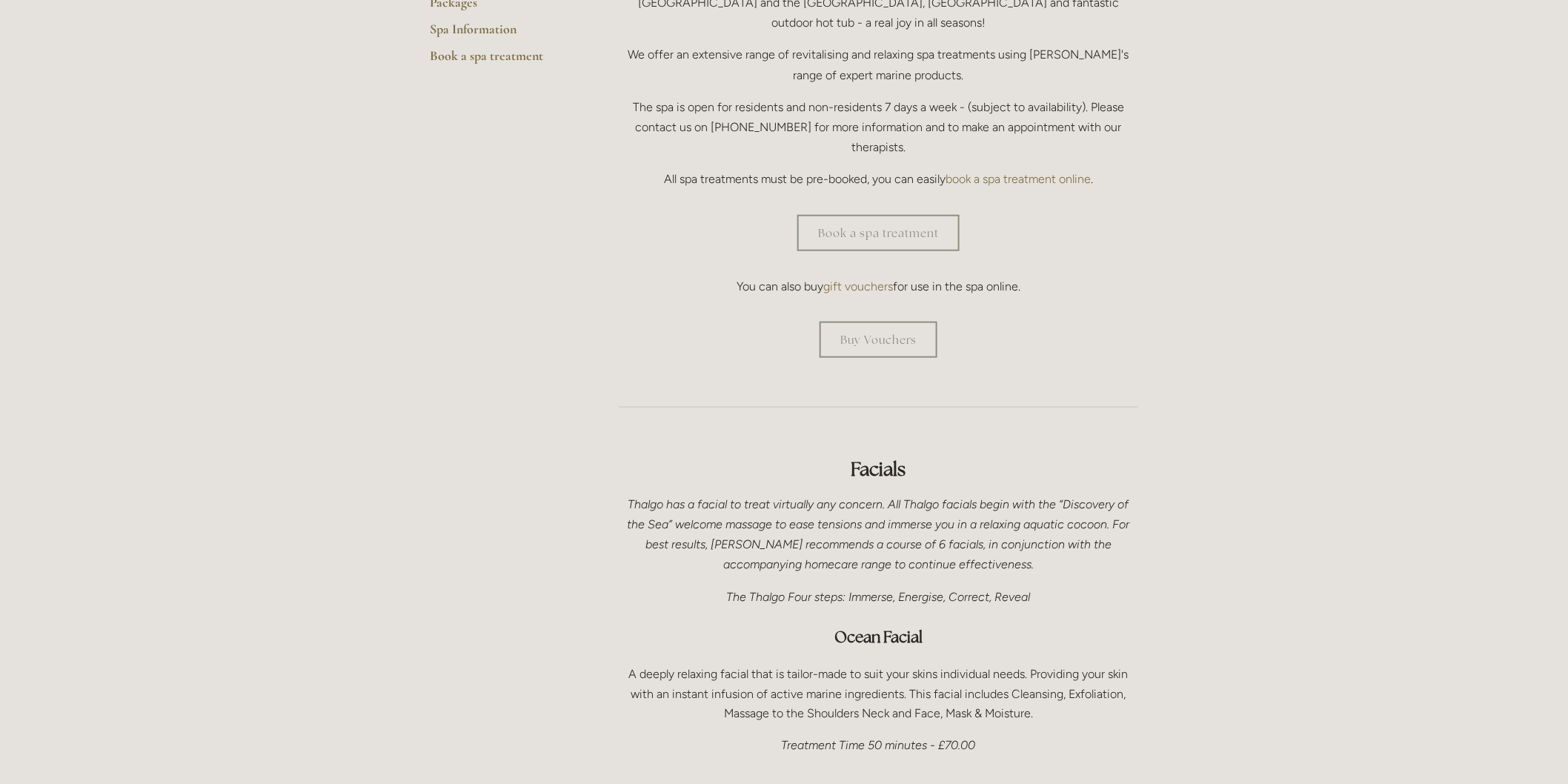
scroll to position [164, 0]
